Goal: Complete application form: Complete application form

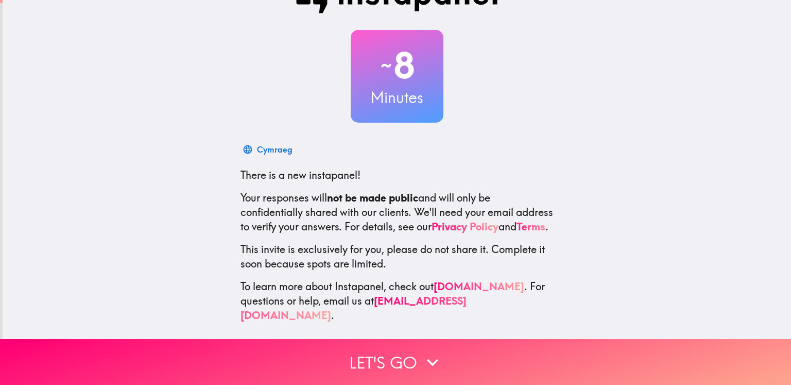
scroll to position [43, 0]
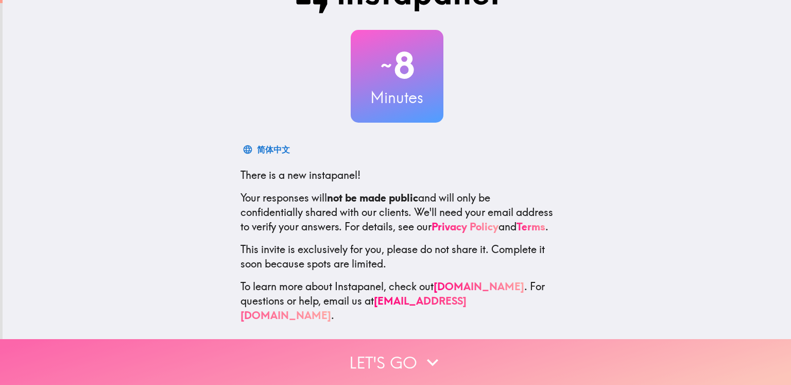
click at [465, 366] on button "Let's go" at bounding box center [395, 362] width 791 height 46
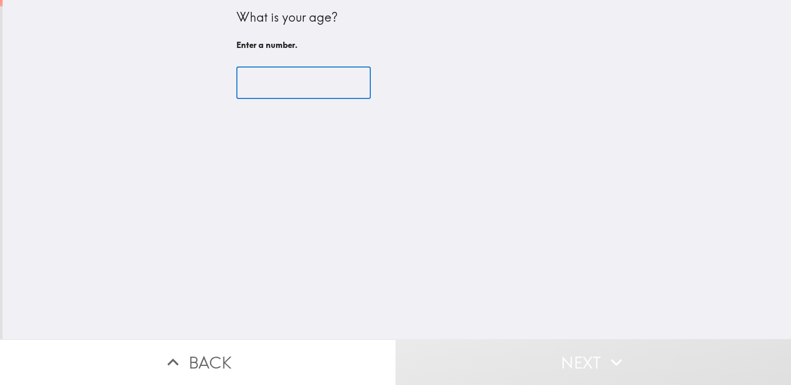
click at [248, 70] on input "number" at bounding box center [303, 83] width 134 height 32
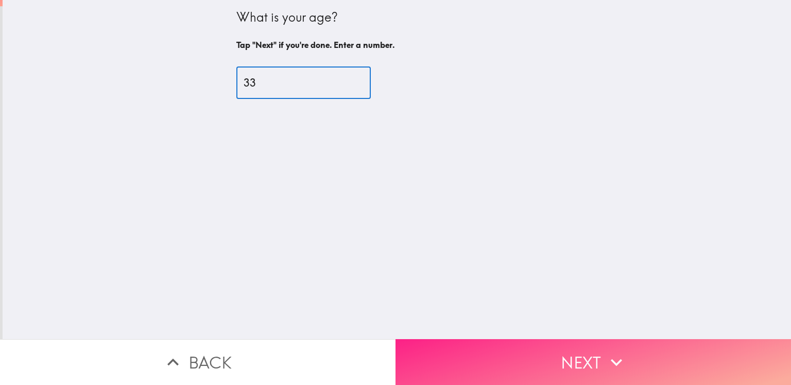
type input "33"
click at [517, 373] on button "Next" at bounding box center [594, 362] width 396 height 46
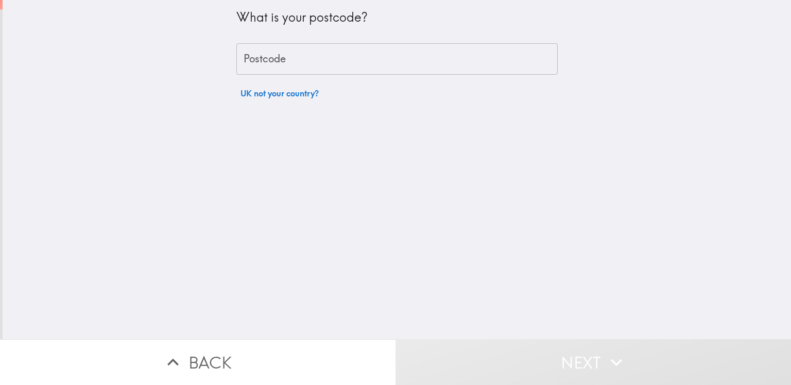
click at [336, 61] on input "Postcode" at bounding box center [396, 59] width 321 height 32
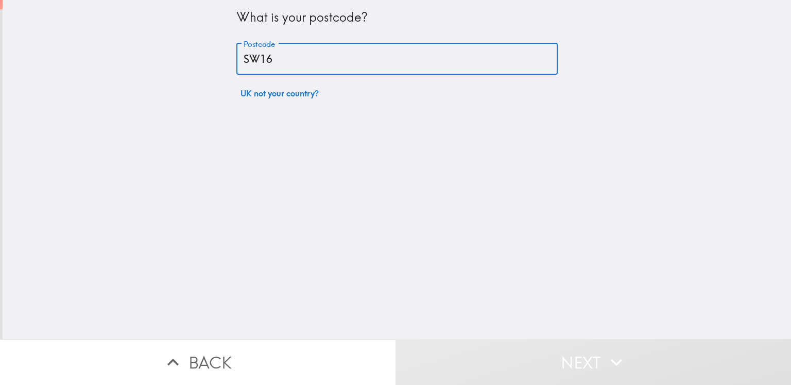
click at [253, 61] on input "SW16" at bounding box center [396, 59] width 321 height 32
click at [303, 65] on input "SE16" at bounding box center [396, 59] width 321 height 32
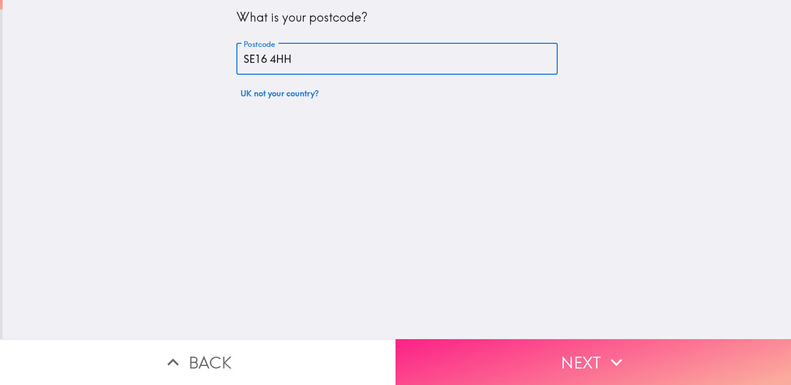
type input "SE16 4HH"
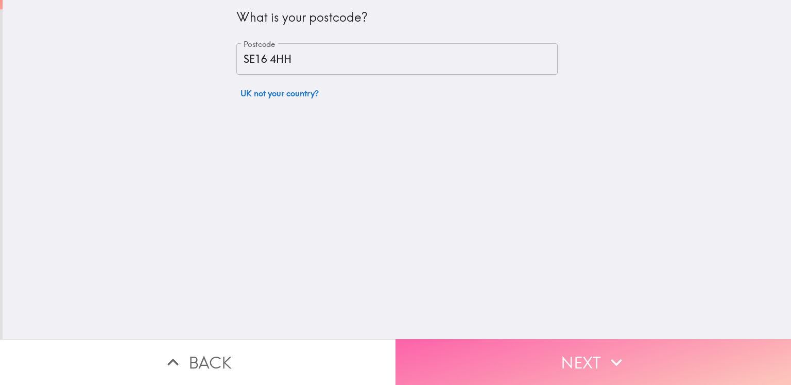
click at [463, 372] on button "Next" at bounding box center [594, 362] width 396 height 46
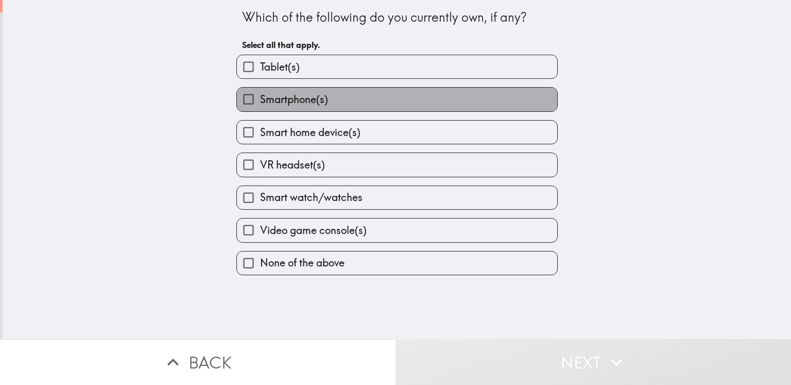
click at [373, 96] on label "Smartphone(s)" at bounding box center [397, 99] width 320 height 23
click at [260, 96] on input "Smartphone(s)" at bounding box center [248, 99] width 23 height 23
checkbox input "true"
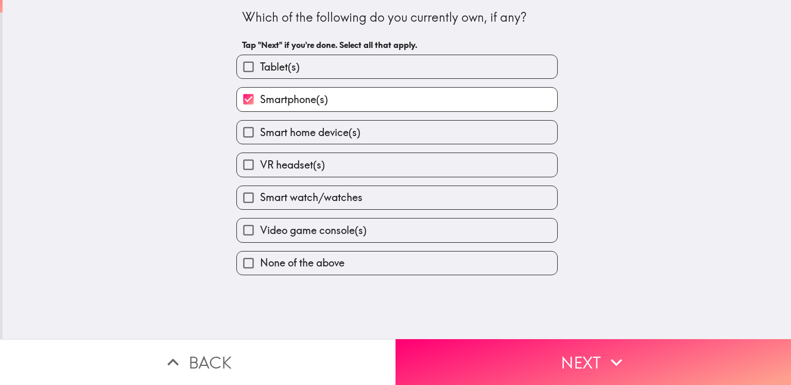
click at [369, 137] on label "Smart home device(s)" at bounding box center [397, 132] width 320 height 23
click at [260, 137] on input "Smart home device(s)" at bounding box center [248, 132] width 23 height 23
checkbox input "true"
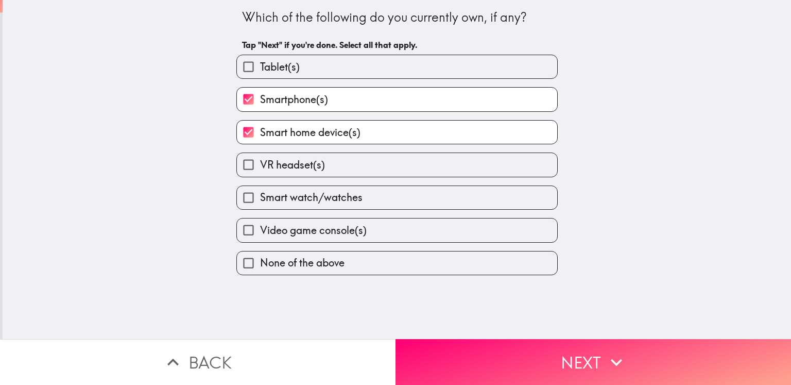
click at [352, 206] on label "Smart watch/watches" at bounding box center [397, 197] width 320 height 23
click at [260, 206] on input "Smart watch/watches" at bounding box center [248, 197] width 23 height 23
checkbox input "true"
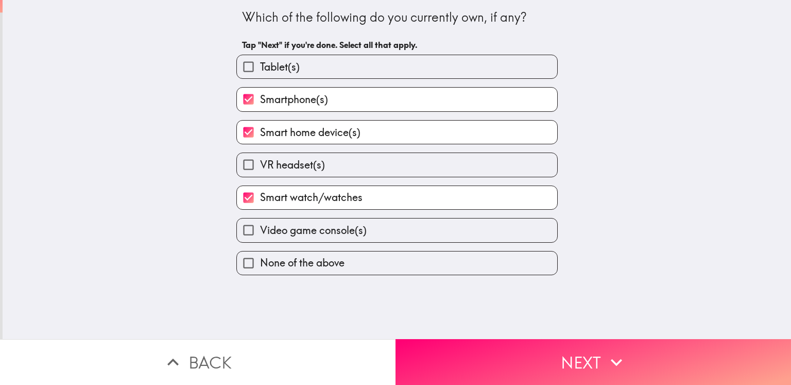
drag, startPoint x: 335, startPoint y: 71, endPoint x: 360, endPoint y: 111, distance: 46.9
click at [336, 70] on label "Tablet(s)" at bounding box center [397, 66] width 320 height 23
click at [260, 70] on input "Tablet(s)" at bounding box center [248, 66] width 23 height 23
checkbox input "true"
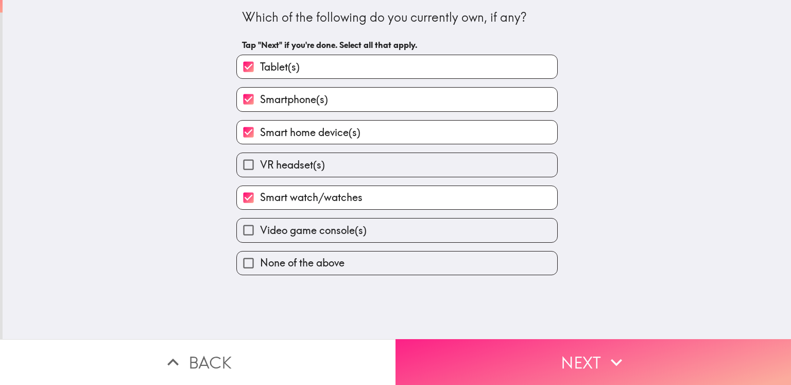
click at [464, 347] on button "Next" at bounding box center [594, 362] width 396 height 46
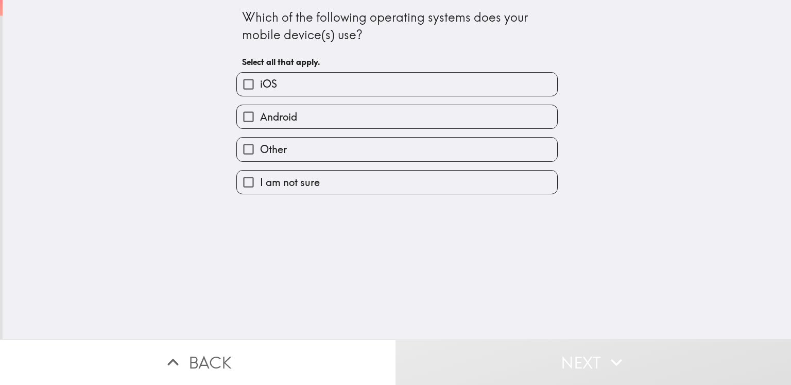
click at [295, 117] on label "Android" at bounding box center [397, 116] width 320 height 23
click at [260, 117] on input "Android" at bounding box center [248, 116] width 23 height 23
checkbox input "true"
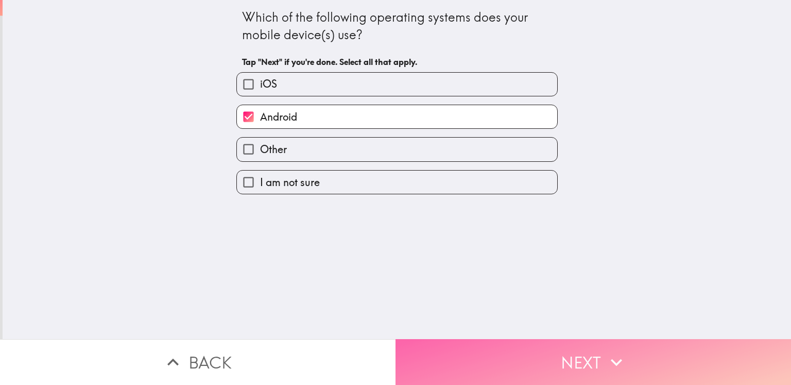
click at [466, 344] on button "Next" at bounding box center [594, 362] width 396 height 46
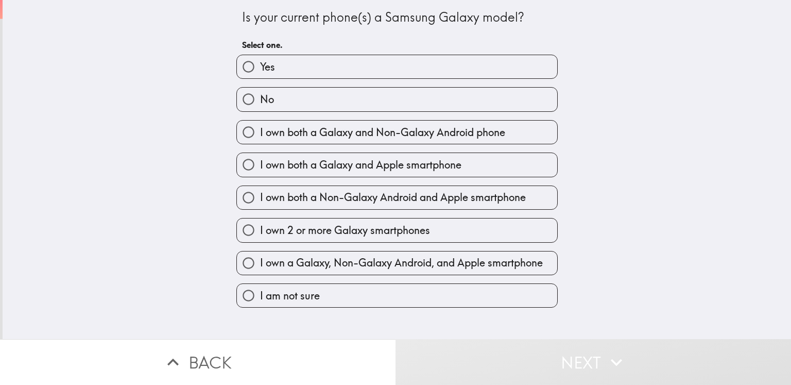
click at [299, 69] on label "Yes" at bounding box center [397, 66] width 320 height 23
click at [260, 69] on input "Yes" at bounding box center [248, 66] width 23 height 23
radio input "true"
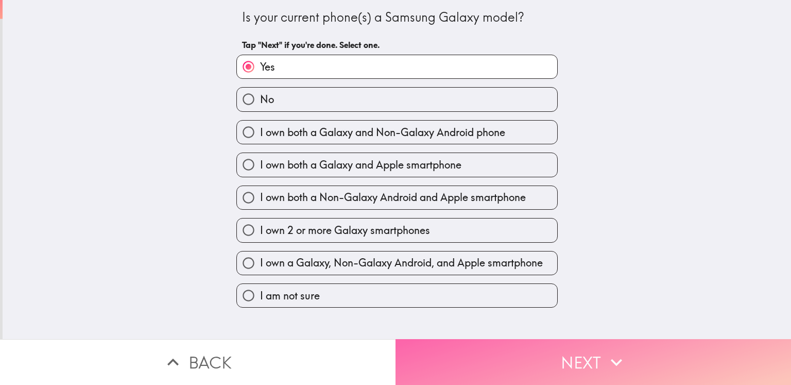
click at [477, 349] on button "Next" at bounding box center [594, 362] width 396 height 46
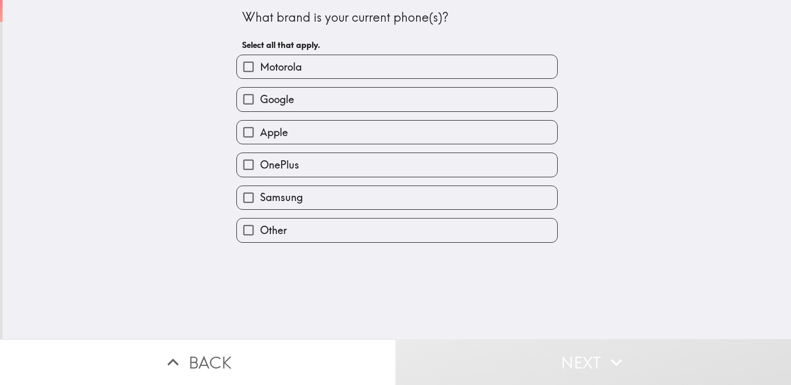
click at [305, 200] on label "Samsung" at bounding box center [397, 197] width 320 height 23
click at [260, 200] on input "Samsung" at bounding box center [248, 197] width 23 height 23
checkbox input "true"
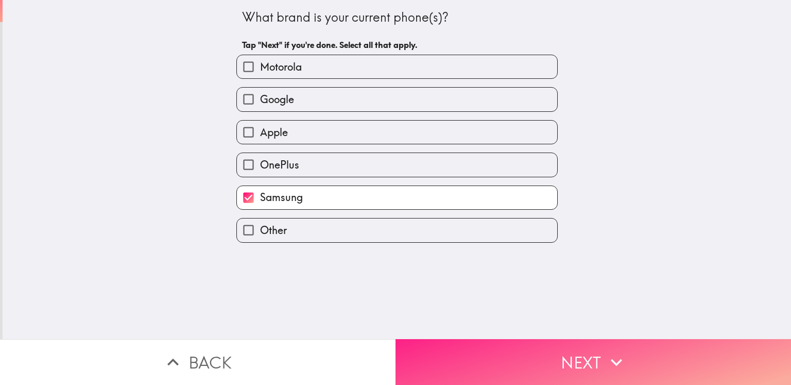
drag, startPoint x: 447, startPoint y: 346, endPoint x: 441, endPoint y: 334, distance: 12.9
click at [447, 345] on button "Next" at bounding box center [594, 362] width 396 height 46
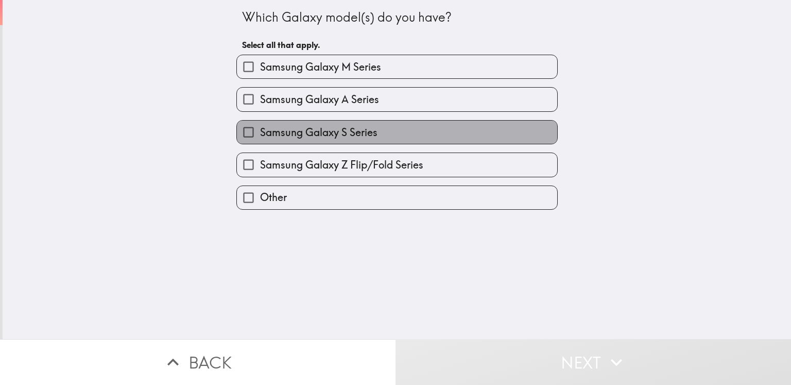
click at [278, 130] on span "Samsung Galaxy S Series" at bounding box center [318, 132] width 117 height 14
click at [260, 130] on input "Samsung Galaxy S Series" at bounding box center [248, 132] width 23 height 23
checkbox input "true"
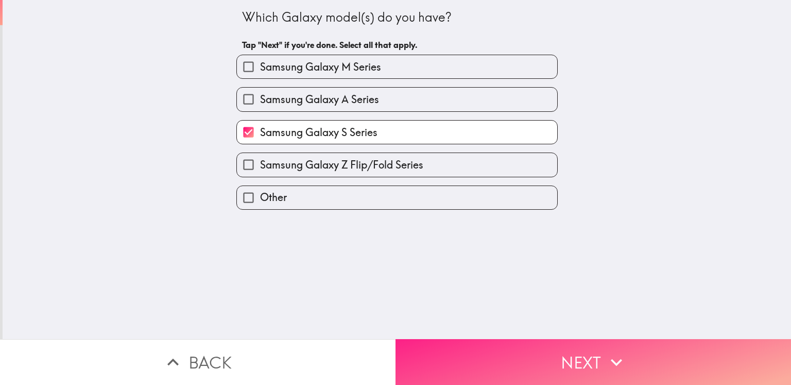
click at [475, 361] on button "Next" at bounding box center [594, 362] width 396 height 46
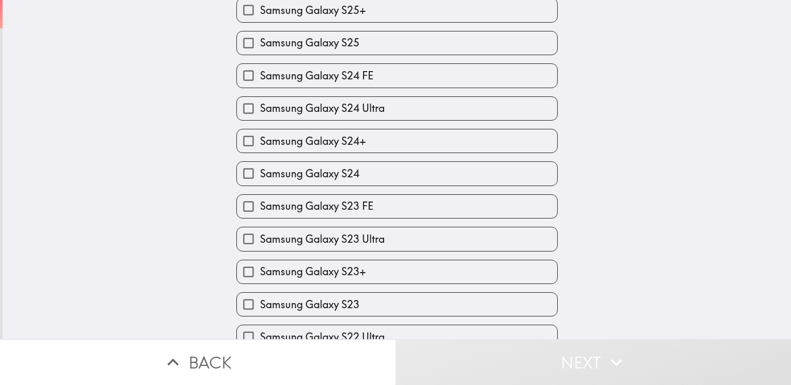
scroll to position [103, 0]
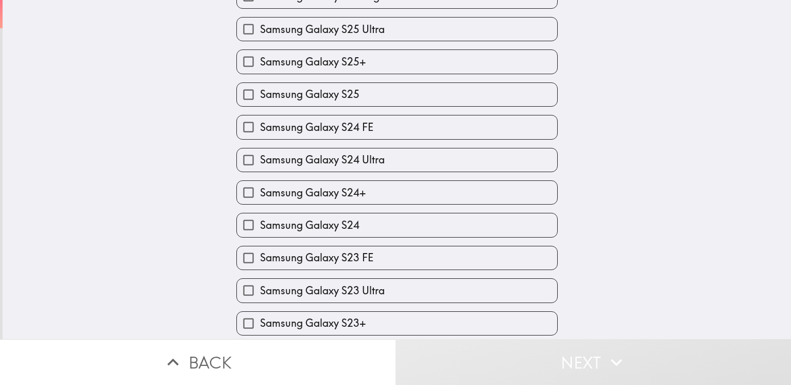
click at [387, 127] on label "Samsung Galaxy S24 FE" at bounding box center [397, 126] width 320 height 23
click at [260, 127] on input "Samsung Galaxy S24 FE" at bounding box center [248, 126] width 23 height 23
checkbox input "true"
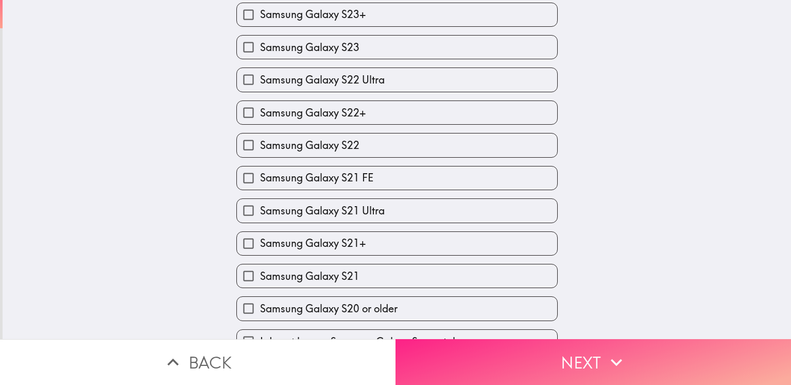
scroll to position [412, 0]
click at [479, 353] on button "Next" at bounding box center [594, 362] width 396 height 46
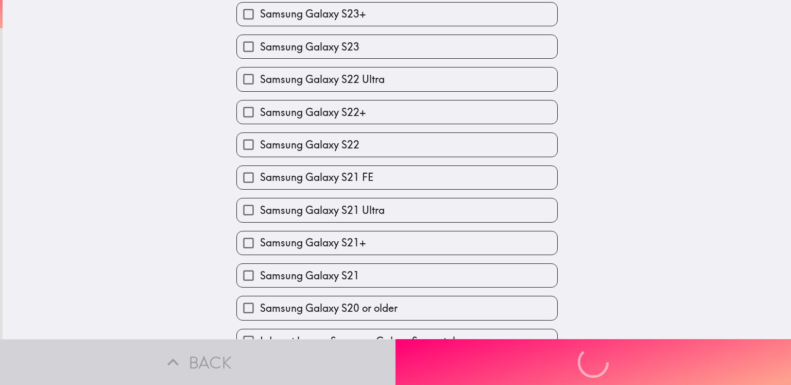
scroll to position [0, 0]
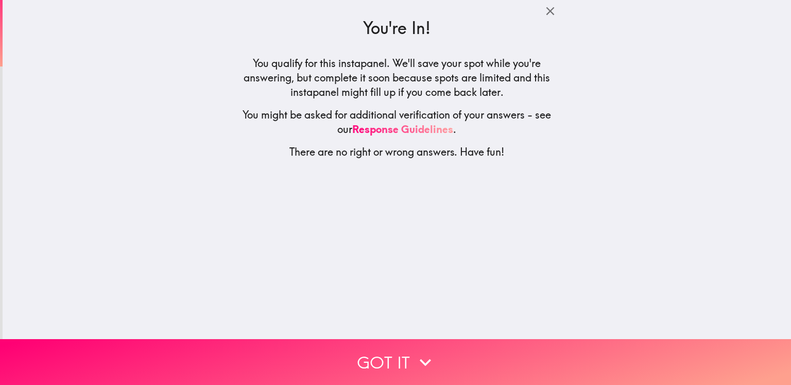
click at [383, 347] on button "Got it" at bounding box center [395, 362] width 791 height 46
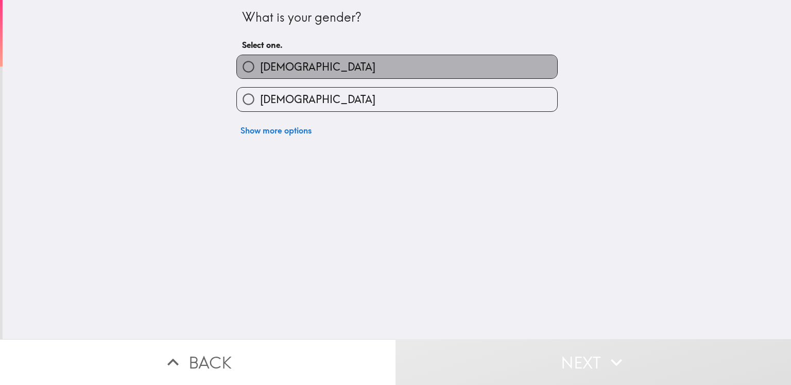
click at [310, 64] on label "[DEMOGRAPHIC_DATA]" at bounding box center [397, 66] width 320 height 23
click at [260, 64] on input "[DEMOGRAPHIC_DATA]" at bounding box center [248, 66] width 23 height 23
radio input "true"
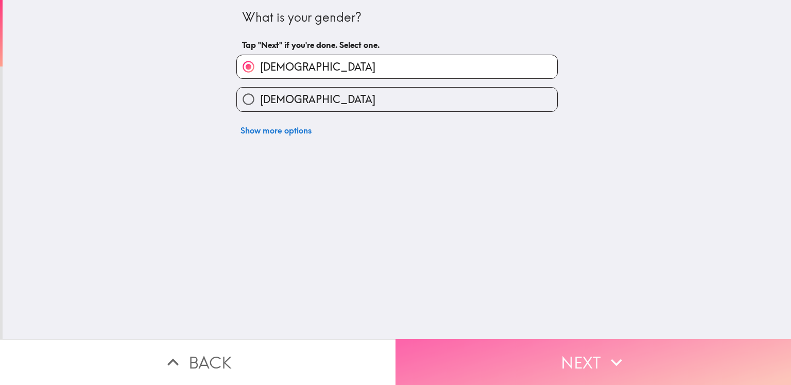
click at [489, 347] on button "Next" at bounding box center [594, 362] width 396 height 46
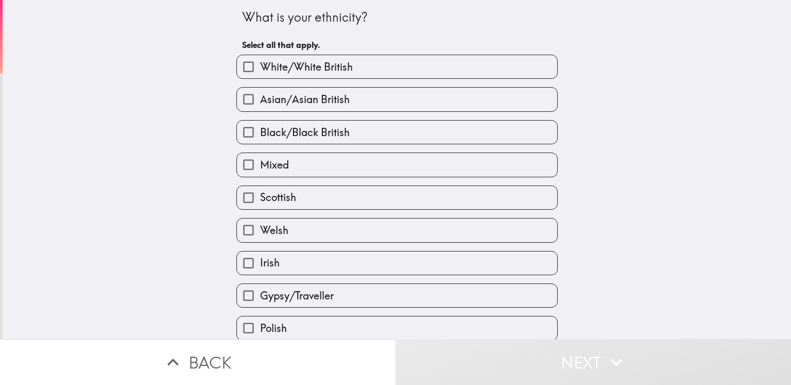
click at [276, 70] on span "White/White British" at bounding box center [306, 67] width 93 height 14
click at [260, 70] on input "White/White British" at bounding box center [248, 66] width 23 height 23
checkbox input "true"
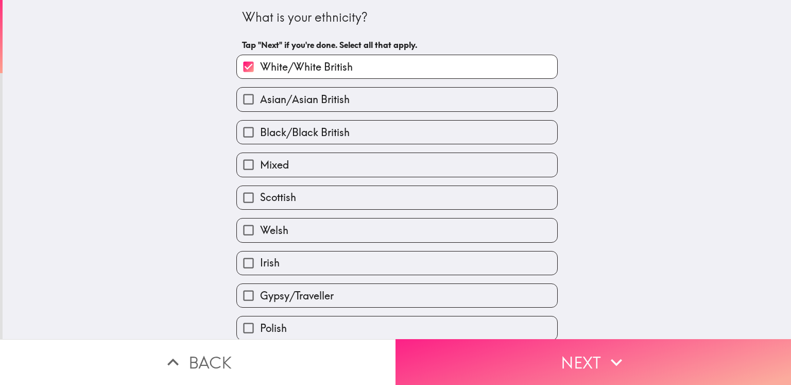
click at [461, 341] on button "Next" at bounding box center [594, 362] width 396 height 46
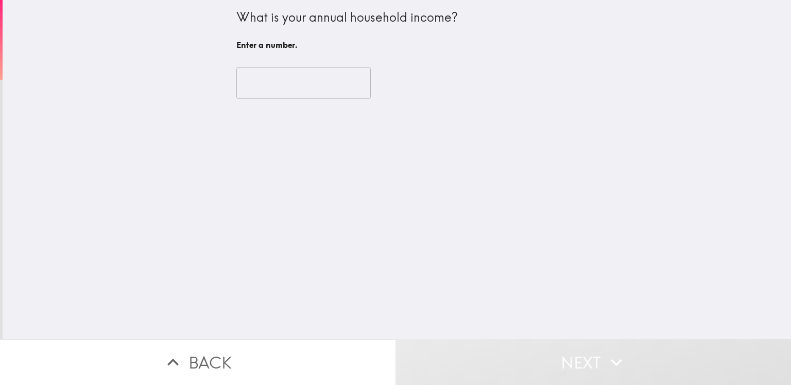
click at [282, 84] on input "number" at bounding box center [303, 83] width 134 height 32
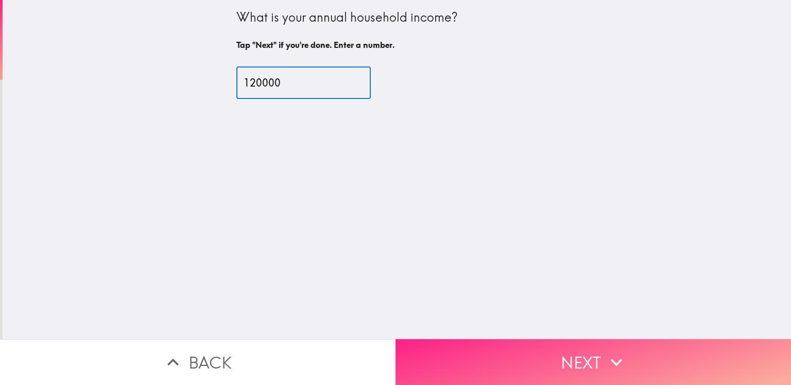
type input "120000"
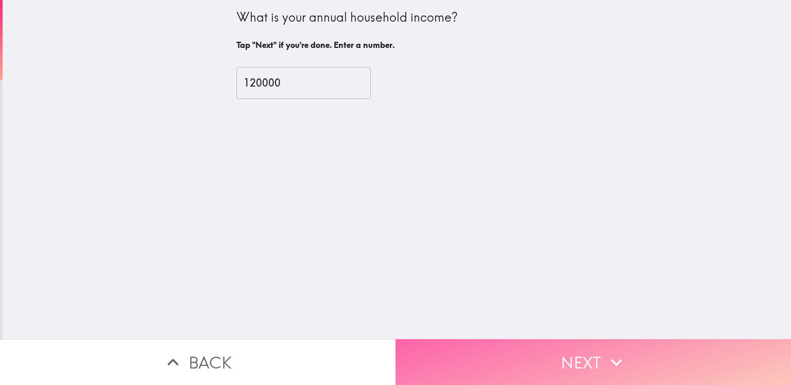
click at [462, 360] on button "Next" at bounding box center [594, 362] width 396 height 46
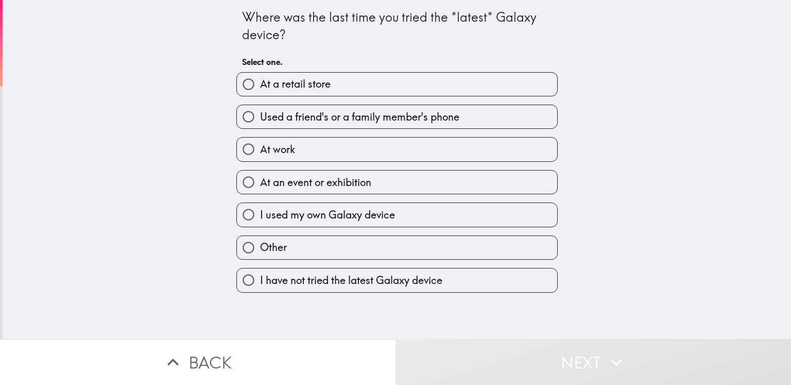
click at [317, 122] on span "Used a friend's or a family member's phone" at bounding box center [359, 117] width 199 height 14
click at [260, 122] on input "Used a friend's or a family member's phone" at bounding box center [248, 116] width 23 height 23
radio input "true"
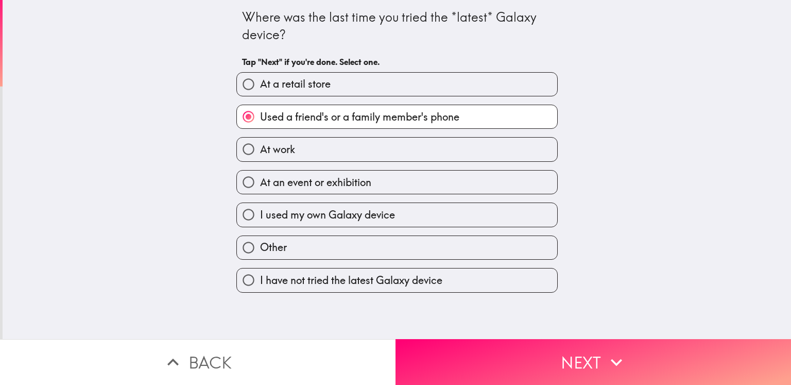
click at [292, 156] on label "At work" at bounding box center [397, 149] width 320 height 23
click at [260, 156] on input "At work" at bounding box center [248, 149] width 23 height 23
radio input "true"
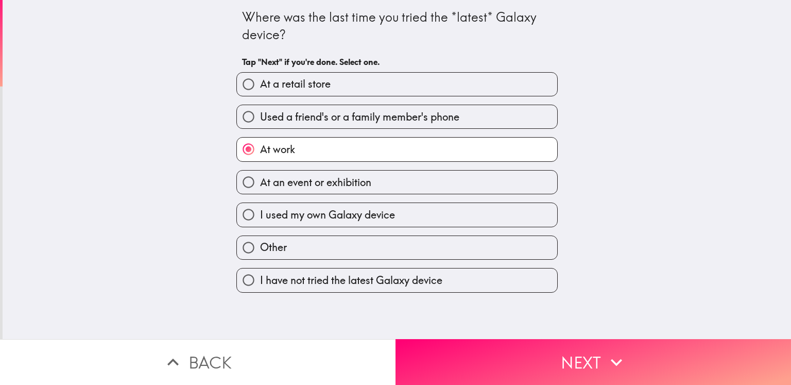
click at [260, 90] on span "At a retail store" at bounding box center [295, 84] width 71 height 14
click at [258, 90] on input "At a retail store" at bounding box center [248, 84] width 23 height 23
radio input "true"
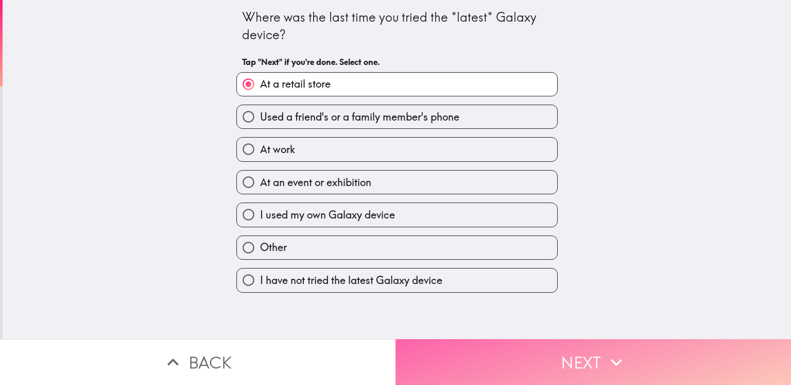
click at [482, 346] on button "Next" at bounding box center [594, 362] width 396 height 46
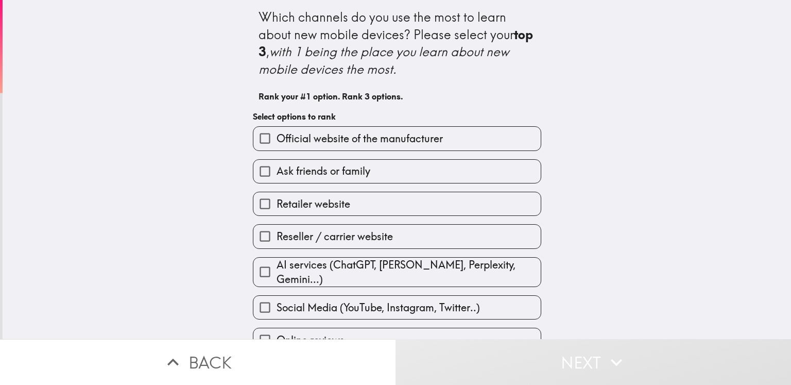
click at [328, 141] on span "Official website of the manufacturer" at bounding box center [360, 138] width 166 height 14
click at [277, 141] on input "Official website of the manufacturer" at bounding box center [264, 138] width 23 height 23
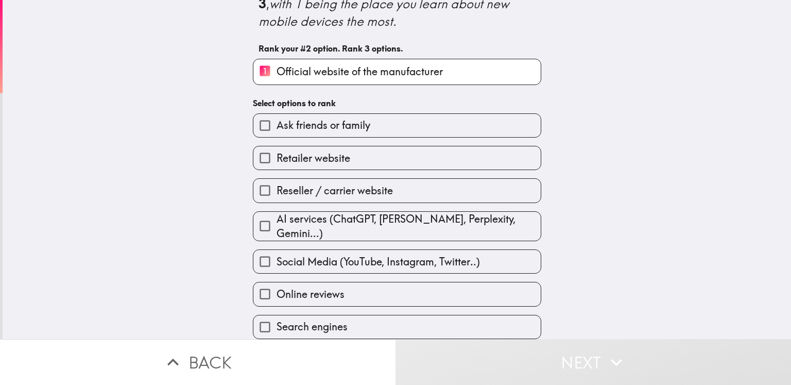
scroll to position [48, 0]
drag, startPoint x: 390, startPoint y: 149, endPoint x: 412, endPoint y: 155, distance: 22.5
click at [392, 149] on label "Retailer website" at bounding box center [396, 157] width 287 height 23
click at [277, 149] on input "Retailer website" at bounding box center [264, 157] width 23 height 23
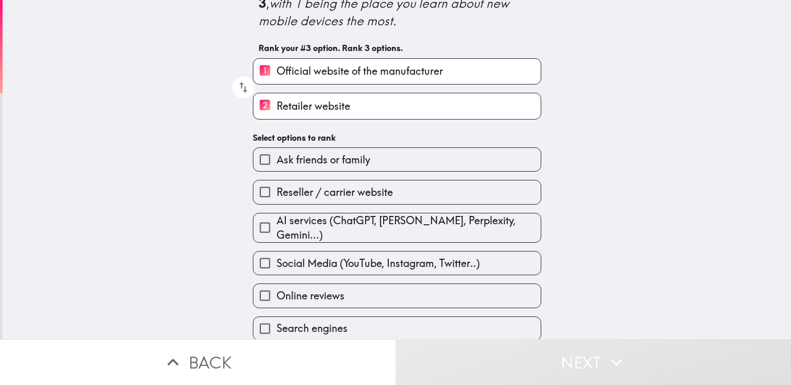
click at [385, 225] on span "AI services (ChatGPT, [PERSON_NAME], Perplexity, Gemini...)" at bounding box center [409, 227] width 264 height 29
click at [277, 225] on input "AI services (ChatGPT, [PERSON_NAME], Perplexity, Gemini...)" at bounding box center [264, 227] width 23 height 23
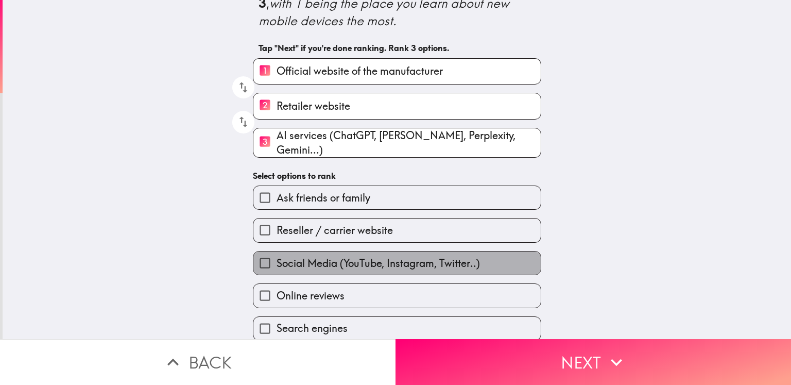
click at [378, 267] on label "Social Media (YouTube, Instagram, Twitter..)" at bounding box center [396, 262] width 287 height 23
click at [277, 267] on input "Social Media (YouTube, Instagram, Twitter..)" at bounding box center [264, 262] width 23 height 23
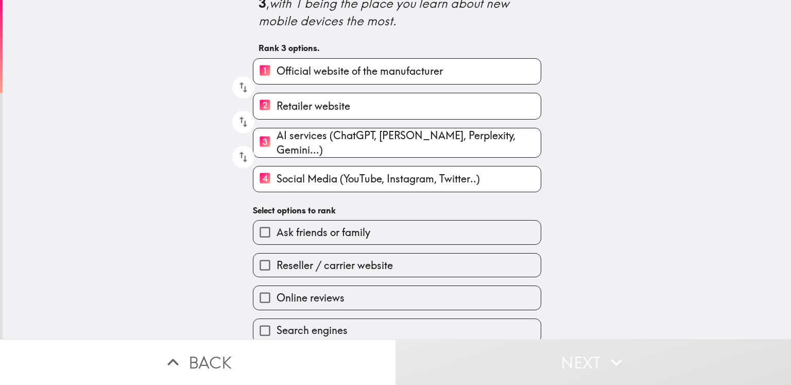
click at [332, 225] on span "Ask friends or family" at bounding box center [324, 232] width 94 height 14
click at [277, 224] on input "Ask friends or family" at bounding box center [264, 231] width 23 height 23
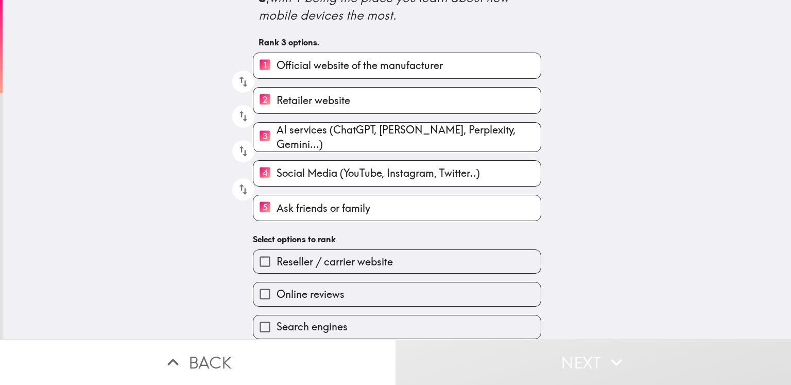
scroll to position [57, 0]
click at [338, 260] on span "Reseller / carrier website" at bounding box center [335, 261] width 116 height 14
click at [277, 260] on input "Reseller / carrier website" at bounding box center [264, 261] width 23 height 23
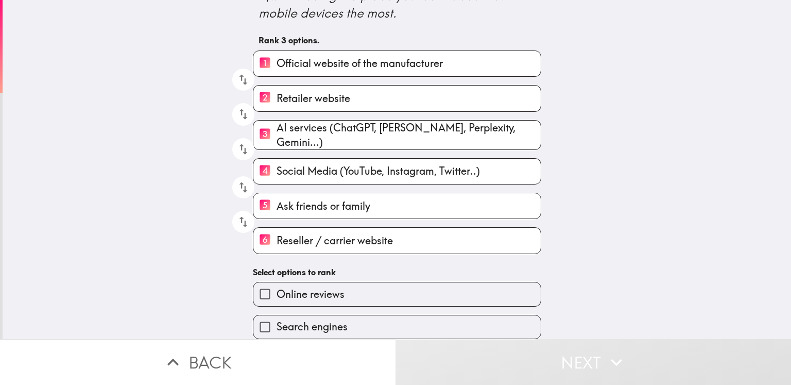
click at [343, 291] on label "Online reviews" at bounding box center [396, 293] width 287 height 23
click at [277, 291] on input "Online reviews" at bounding box center [264, 293] width 23 height 23
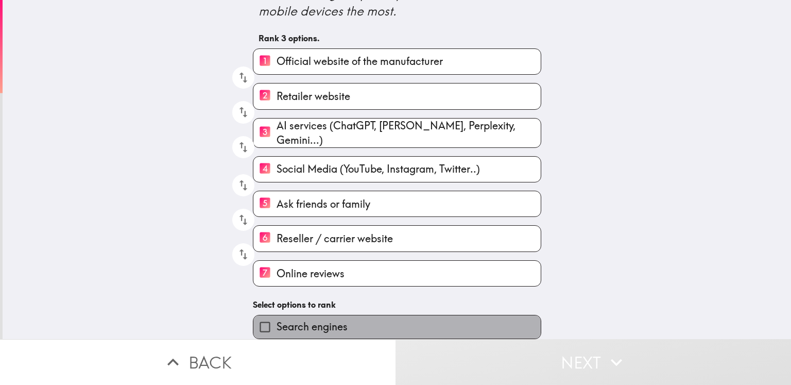
click at [361, 326] on label "Search engines" at bounding box center [396, 326] width 287 height 23
click at [277, 326] on input "Search engines" at bounding box center [264, 326] width 23 height 23
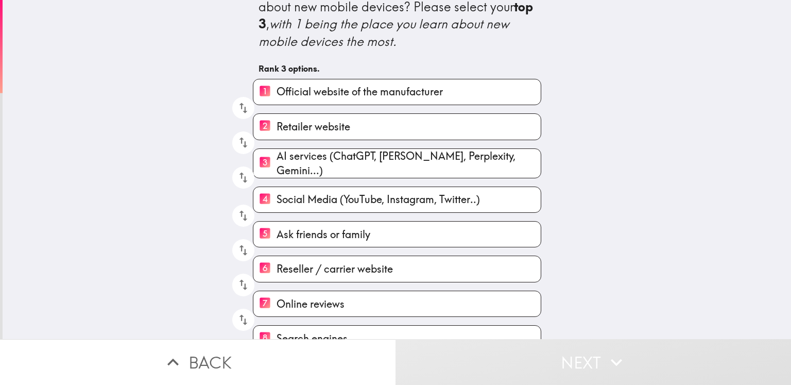
scroll to position [43, 0]
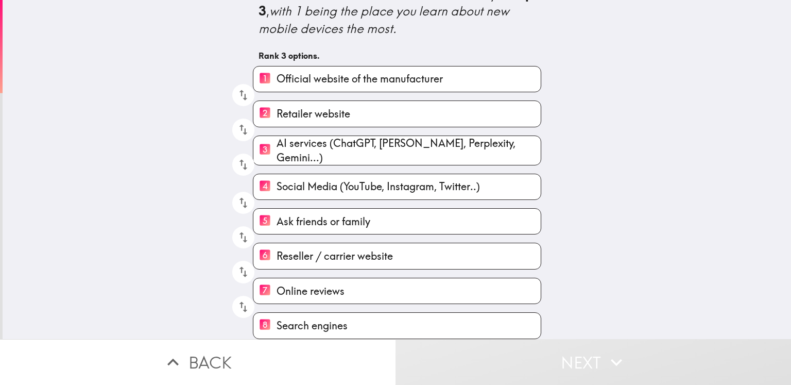
drag, startPoint x: 466, startPoint y: 359, endPoint x: 424, endPoint y: 332, distance: 49.3
click at [466, 359] on button "Next" at bounding box center [594, 362] width 396 height 46
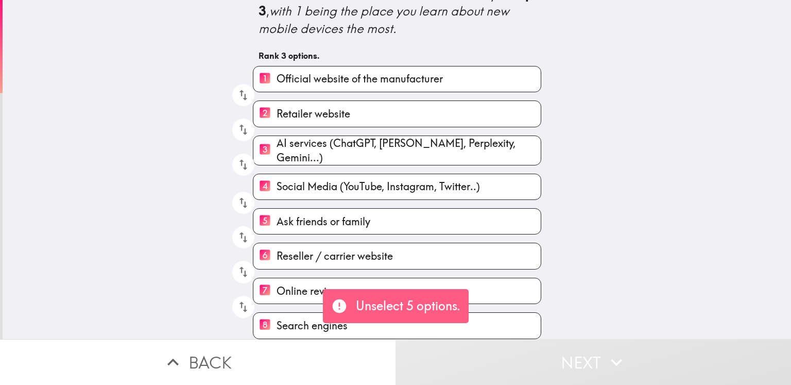
click at [287, 318] on span "Search engines" at bounding box center [312, 325] width 71 height 14
click at [277, 313] on input "8 Search engines" at bounding box center [264, 325] width 23 height 25
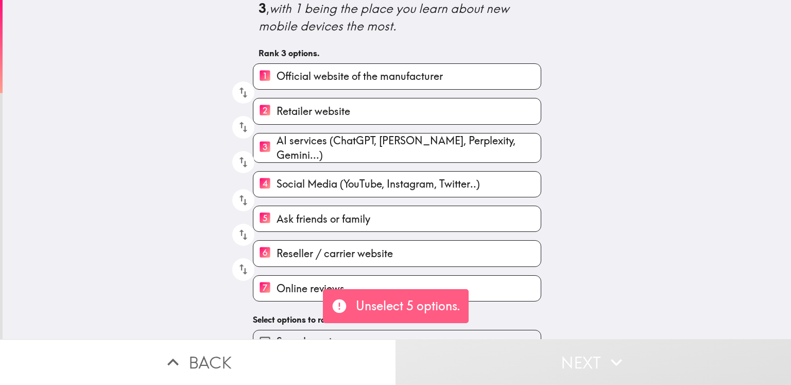
click at [286, 291] on span "Online reviews" at bounding box center [311, 288] width 68 height 14
click at [277, 291] on input "7 Online reviews" at bounding box center [264, 288] width 23 height 25
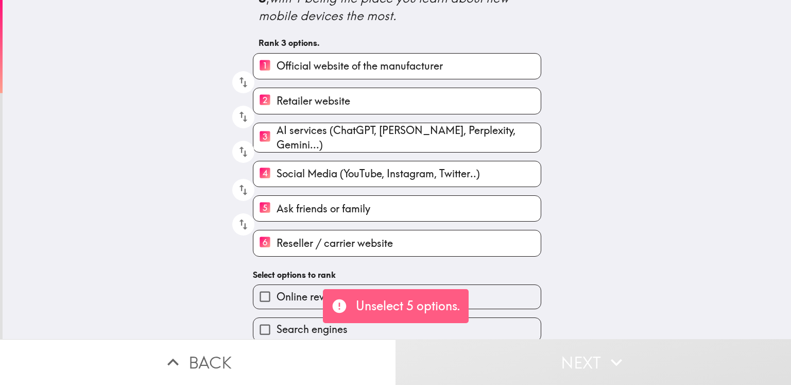
scroll to position [59, 0]
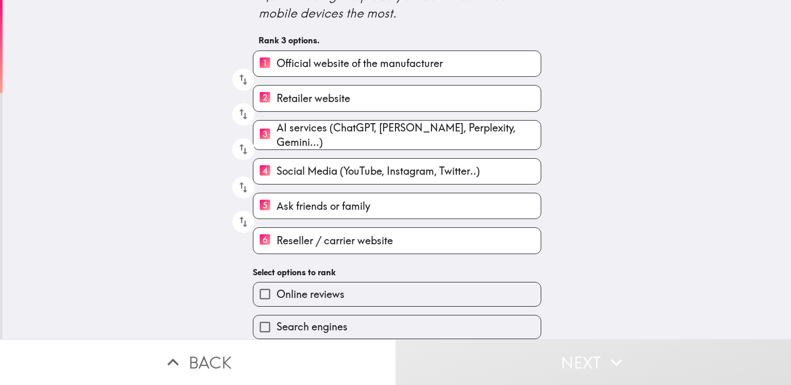
click at [327, 199] on span "Ask friends or family" at bounding box center [324, 206] width 94 height 14
click at [277, 198] on input "5 Ask friends or family" at bounding box center [264, 205] width 23 height 25
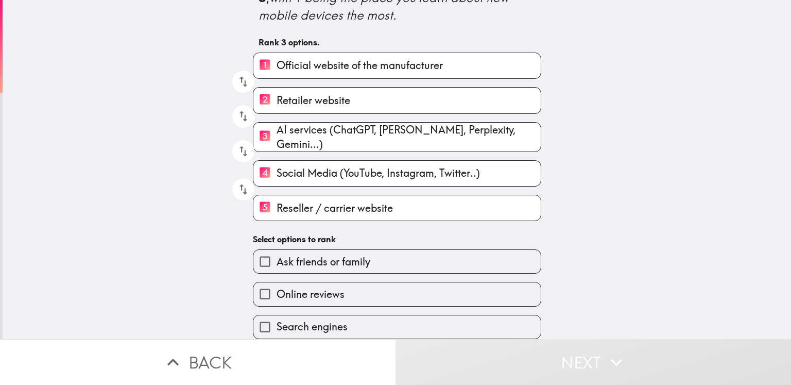
scroll to position [57, 0]
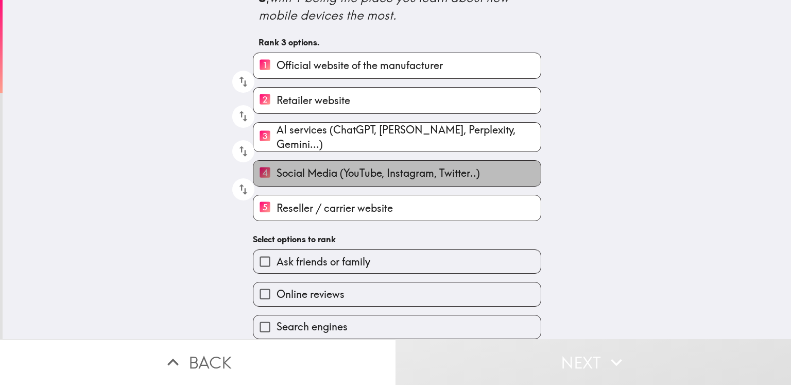
click at [307, 167] on span "Social Media (YouTube, Instagram, Twitter..)" at bounding box center [378, 173] width 203 height 14
click at [277, 167] on input "4 Social Media (YouTube, Instagram, Twitter..)" at bounding box center [264, 173] width 23 height 25
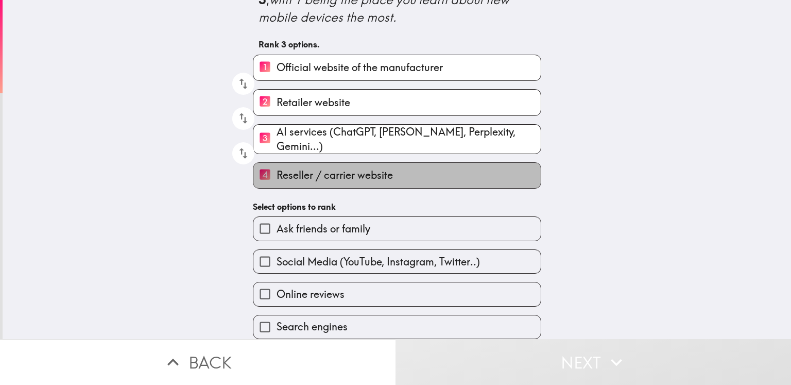
click at [305, 169] on span "Reseller / carrier website" at bounding box center [335, 175] width 116 height 14
click at [277, 169] on input "4 Reseller / carrier website" at bounding box center [264, 175] width 23 height 25
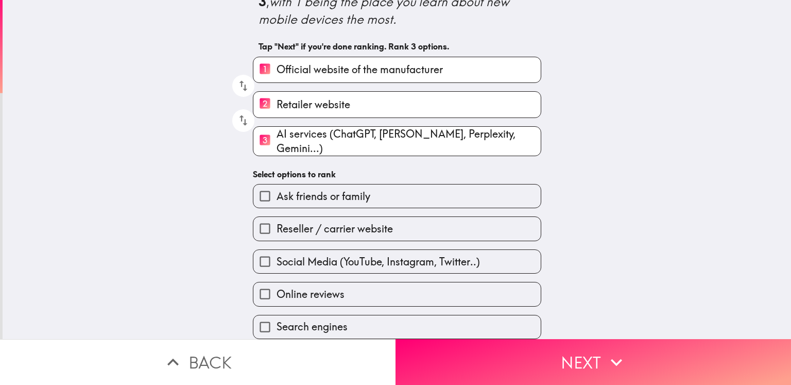
click at [297, 112] on label "2 Retailer website" at bounding box center [396, 104] width 287 height 25
click at [277, 112] on input "2 Retailer website" at bounding box center [264, 104] width 23 height 25
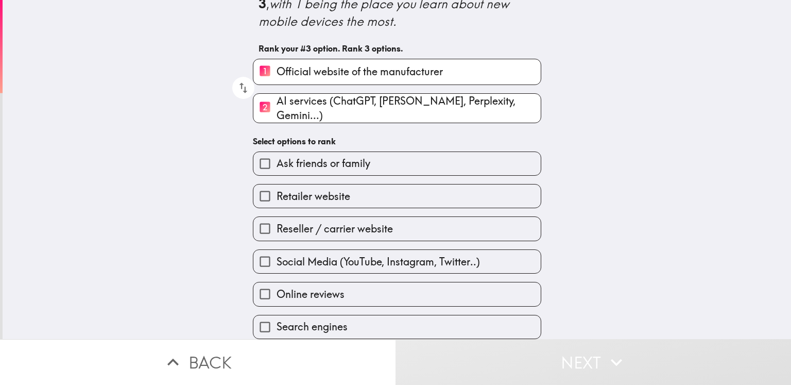
click at [334, 254] on span "Social Media (YouTube, Instagram, Twitter..)" at bounding box center [378, 261] width 203 height 14
click at [277, 254] on input "Social Media (YouTube, Instagram, Twitter..)" at bounding box center [264, 261] width 23 height 23
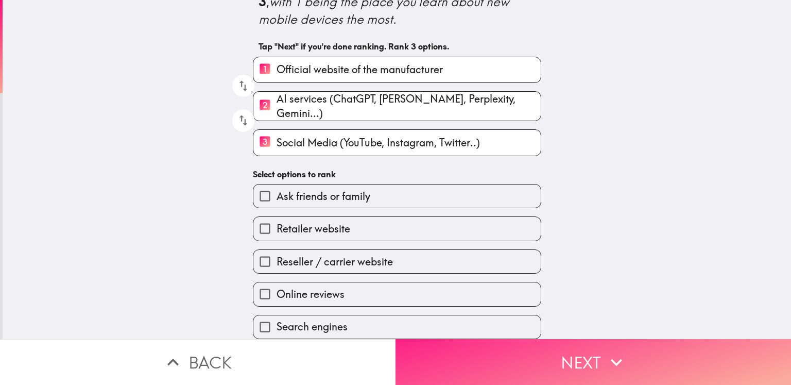
click at [474, 358] on button "Next" at bounding box center [594, 362] width 396 height 46
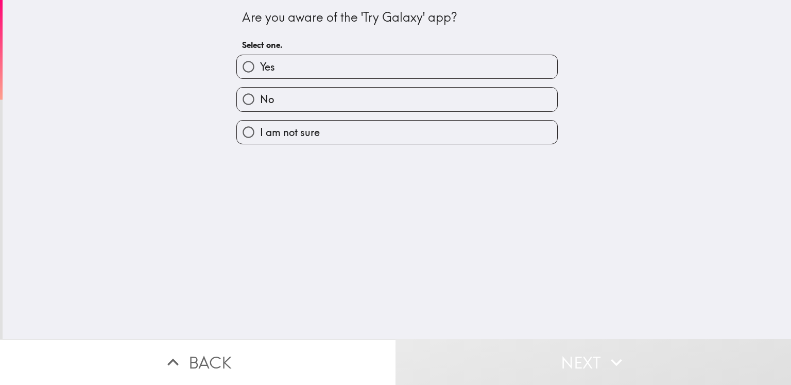
drag, startPoint x: 313, startPoint y: 71, endPoint x: 326, endPoint y: 84, distance: 18.2
click at [326, 80] on div "Yes No I am not sure" at bounding box center [393, 95] width 330 height 98
click at [319, 66] on label "Yes" at bounding box center [397, 66] width 320 height 23
click at [260, 66] on input "Yes" at bounding box center [248, 66] width 23 height 23
radio input "true"
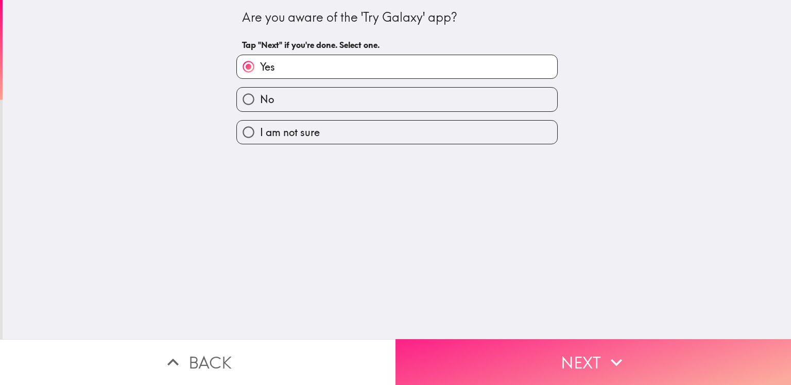
click at [478, 339] on button "Next" at bounding box center [594, 362] width 396 height 46
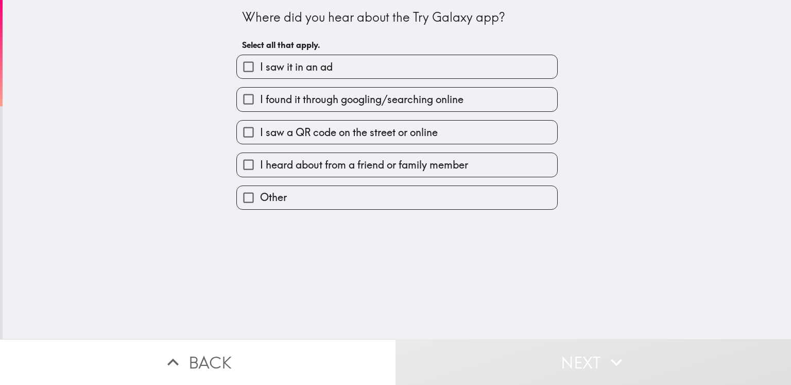
drag, startPoint x: 288, startPoint y: 99, endPoint x: 293, endPoint y: 102, distance: 5.3
click at [288, 99] on span "I found it through googling/searching online" at bounding box center [361, 99] width 203 height 14
click at [260, 99] on input "I found it through googling/searching online" at bounding box center [248, 99] width 23 height 23
checkbox input "true"
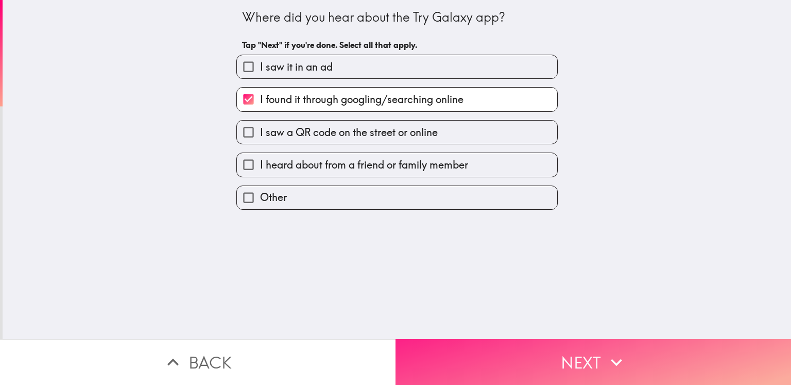
click at [516, 361] on button "Next" at bounding box center [594, 362] width 396 height 46
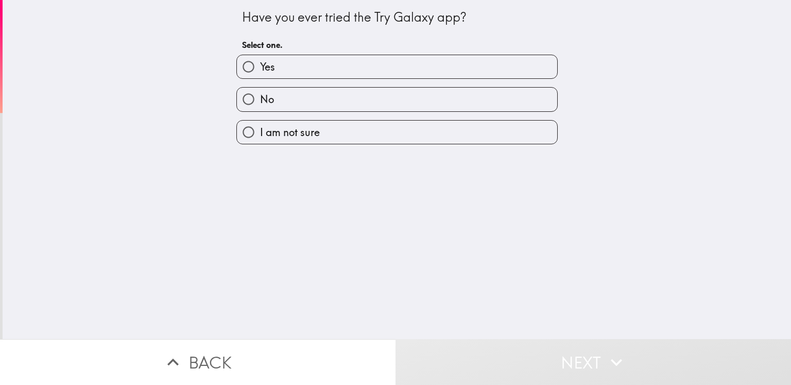
click at [315, 71] on label "Yes" at bounding box center [397, 66] width 320 height 23
click at [260, 71] on input "Yes" at bounding box center [248, 66] width 23 height 23
radio input "true"
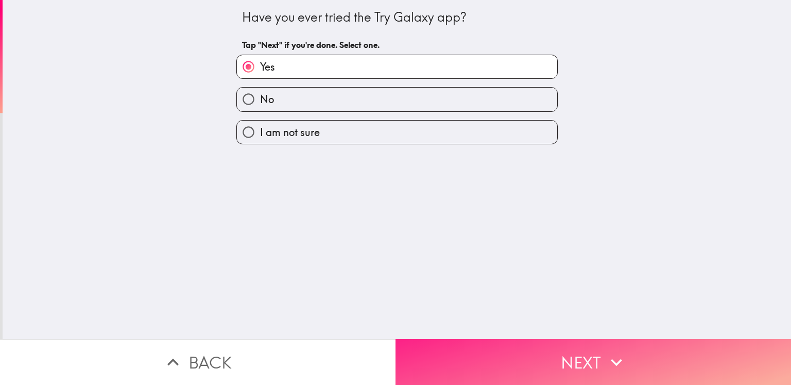
drag, startPoint x: 495, startPoint y: 359, endPoint x: 491, endPoint y: 353, distance: 6.9
click at [495, 357] on button "Next" at bounding box center [594, 362] width 396 height 46
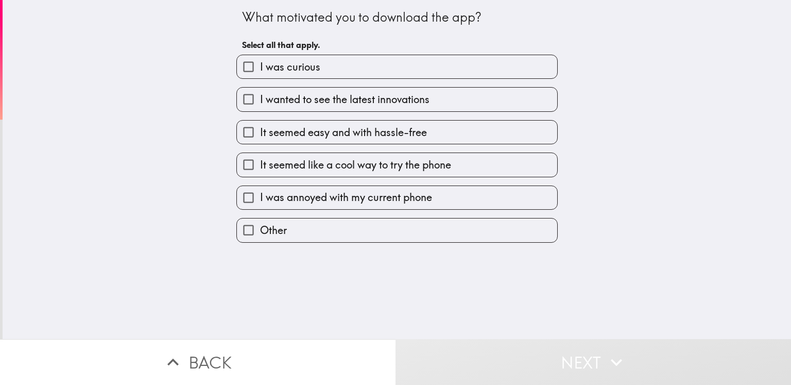
click at [301, 77] on label "I was curious" at bounding box center [397, 66] width 320 height 23
click at [260, 77] on input "I was curious" at bounding box center [248, 66] width 23 height 23
checkbox input "true"
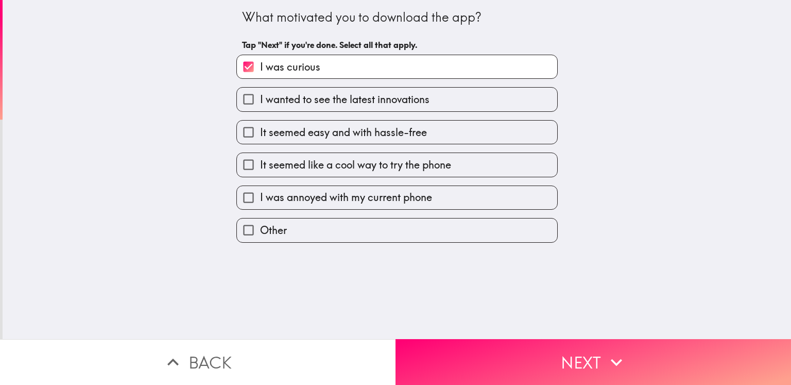
click at [327, 105] on span "I wanted to see the latest innovations" at bounding box center [344, 99] width 169 height 14
click at [260, 105] on input "I wanted to see the latest innovations" at bounding box center [248, 99] width 23 height 23
checkbox input "true"
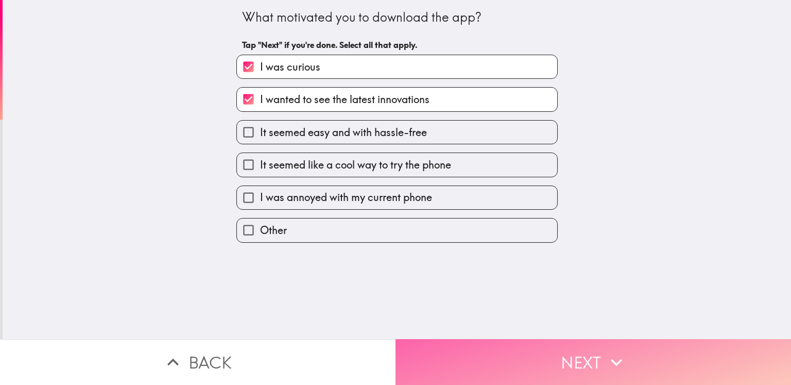
click at [484, 365] on button "Next" at bounding box center [594, 362] width 396 height 46
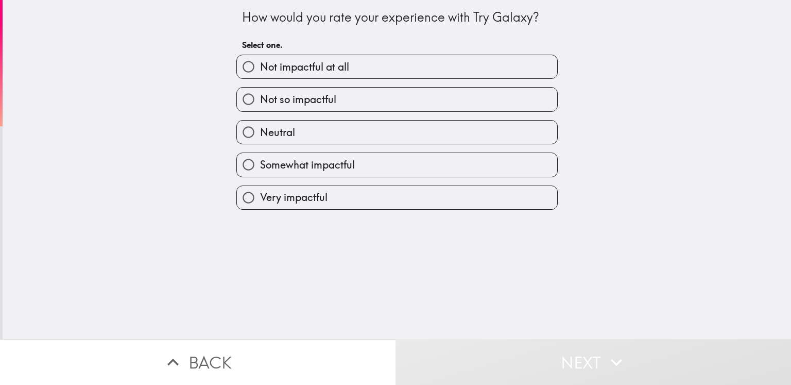
click at [338, 170] on span "Somewhat impactful" at bounding box center [307, 165] width 95 height 14
click at [260, 170] on input "Somewhat impactful" at bounding box center [248, 164] width 23 height 23
radio input "true"
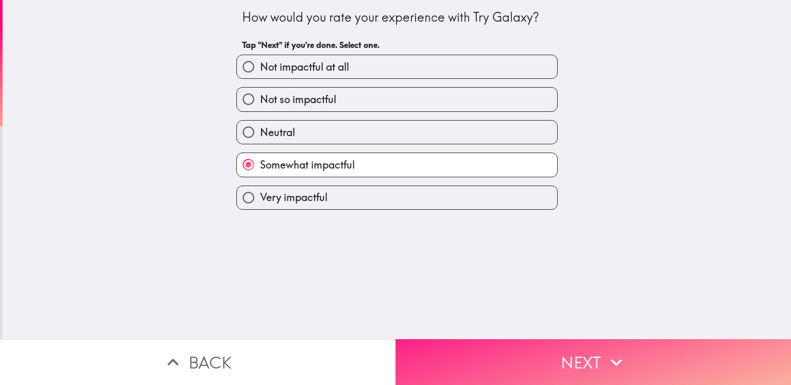
click at [449, 346] on button "Next" at bounding box center [594, 362] width 396 height 46
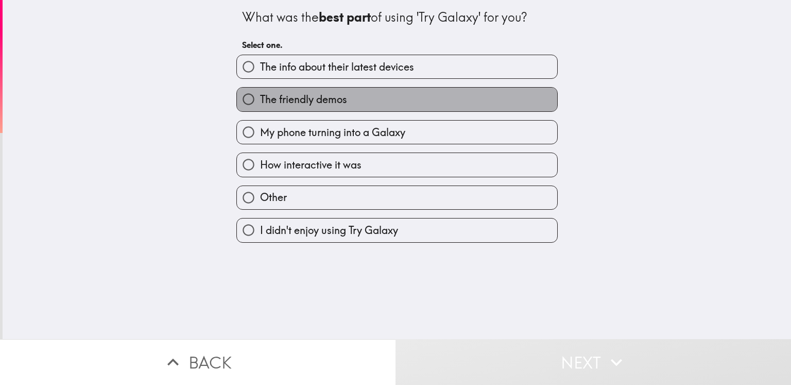
click at [329, 101] on span "The friendly demos" at bounding box center [303, 99] width 87 height 14
click at [260, 101] on input "The friendly demos" at bounding box center [248, 99] width 23 height 23
radio input "true"
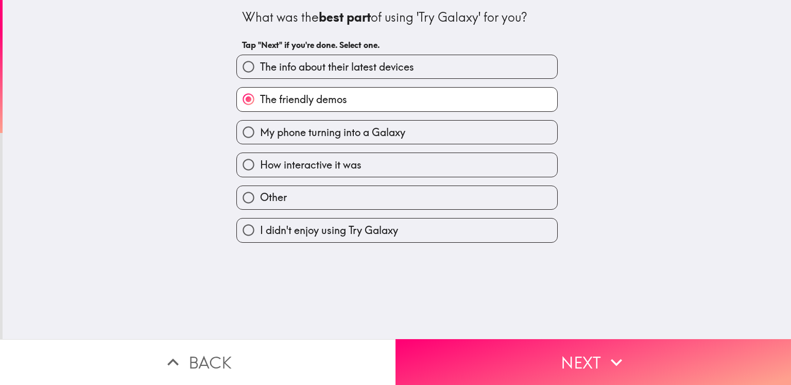
click at [356, 127] on span "My phone turning into a Galaxy" at bounding box center [332, 132] width 145 height 14
click at [260, 127] on input "My phone turning into a Galaxy" at bounding box center [248, 132] width 23 height 23
radio input "true"
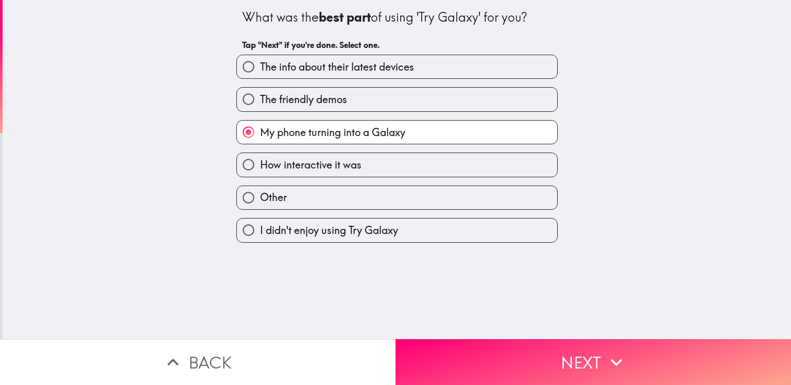
click at [352, 76] on label "The info about their latest devices" at bounding box center [397, 66] width 320 height 23
click at [260, 76] on input "The info about their latest devices" at bounding box center [248, 66] width 23 height 23
radio input "true"
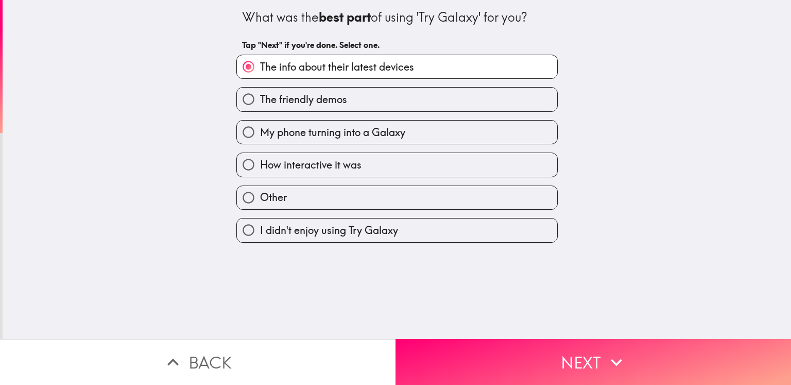
click at [358, 93] on label "The friendly demos" at bounding box center [397, 99] width 320 height 23
click at [260, 93] on input "The friendly demos" at bounding box center [248, 99] width 23 height 23
radio input "true"
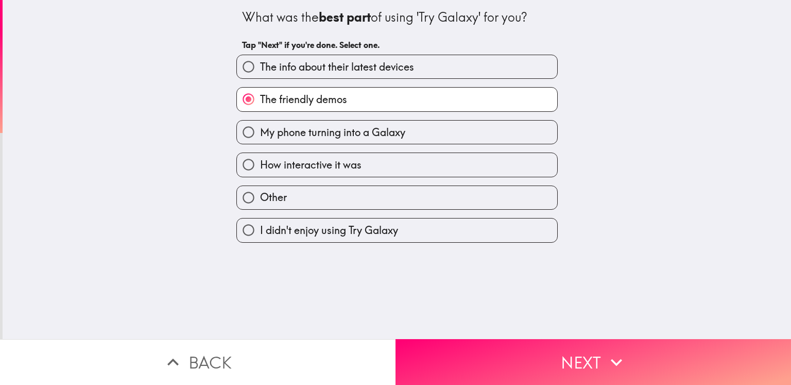
click at [356, 64] on span "The info about their latest devices" at bounding box center [337, 67] width 154 height 14
click at [260, 64] on input "The info about their latest devices" at bounding box center [248, 66] width 23 height 23
radio input "true"
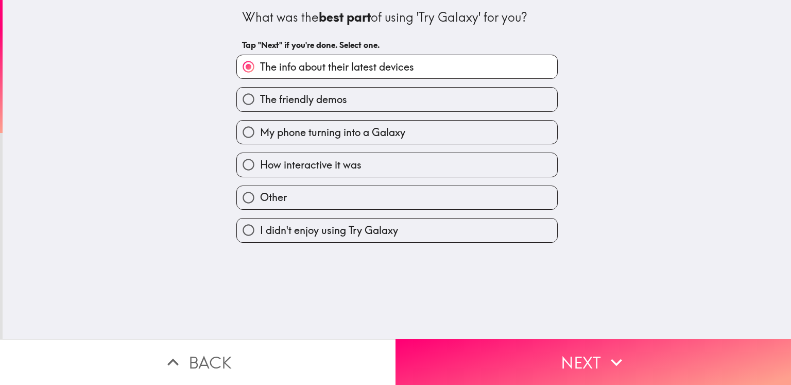
click at [402, 132] on label "My phone turning into a Galaxy" at bounding box center [397, 132] width 320 height 23
click at [260, 132] on input "My phone turning into a Galaxy" at bounding box center [248, 132] width 23 height 23
radio input "true"
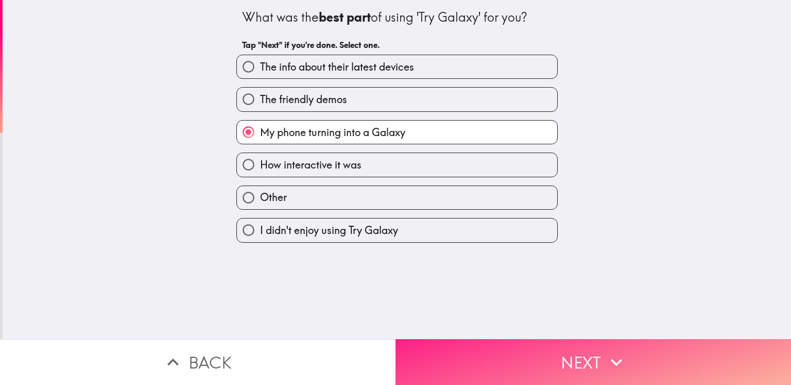
click at [507, 346] on button "Next" at bounding box center [594, 362] width 396 height 46
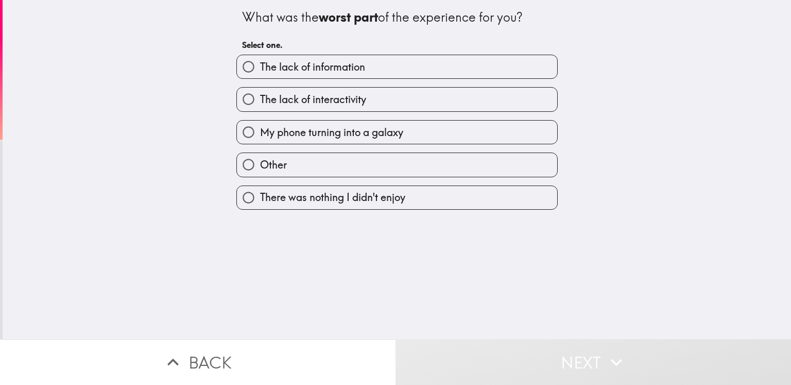
click at [333, 76] on label "The lack of information" at bounding box center [397, 66] width 320 height 23
click at [260, 76] on input "The lack of information" at bounding box center [248, 66] width 23 height 23
radio input "true"
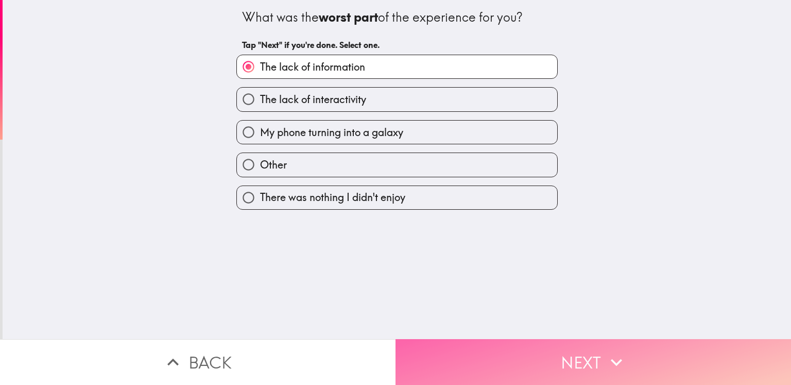
click at [466, 347] on button "Next" at bounding box center [594, 362] width 396 height 46
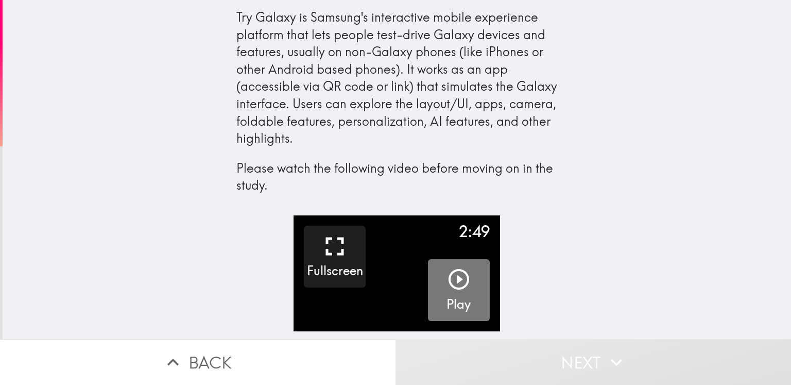
click at [455, 279] on icon "button" at bounding box center [459, 279] width 21 height 21
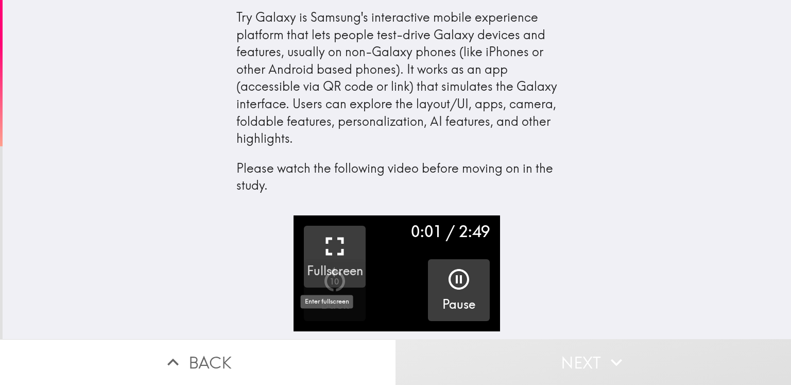
click at [336, 240] on icon "button" at bounding box center [335, 246] width 18 height 18
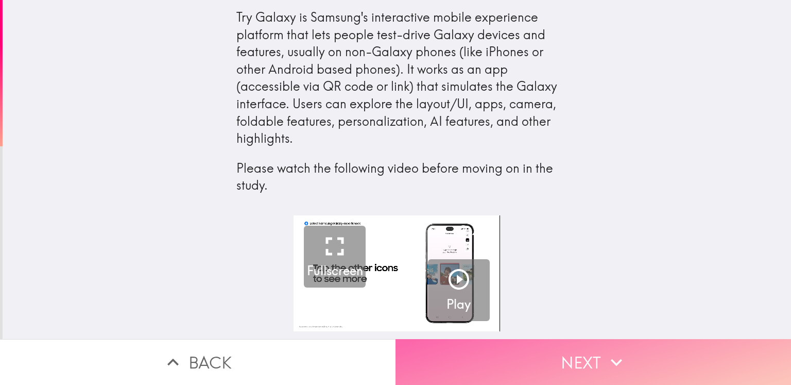
click at [550, 350] on button "Next" at bounding box center [594, 362] width 396 height 46
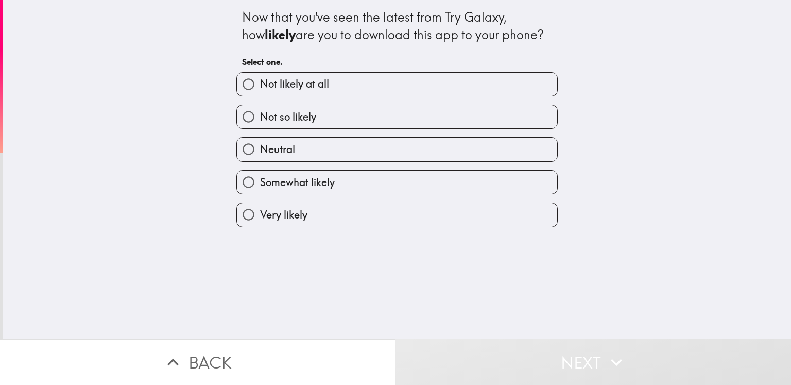
click at [340, 205] on label "Very likely" at bounding box center [397, 214] width 320 height 23
click at [260, 205] on input "Very likely" at bounding box center [248, 214] width 23 height 23
radio input "true"
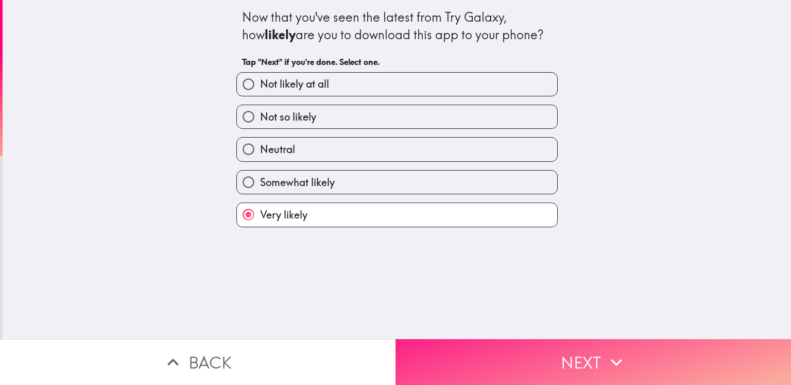
click at [508, 370] on button "Next" at bounding box center [594, 362] width 396 height 46
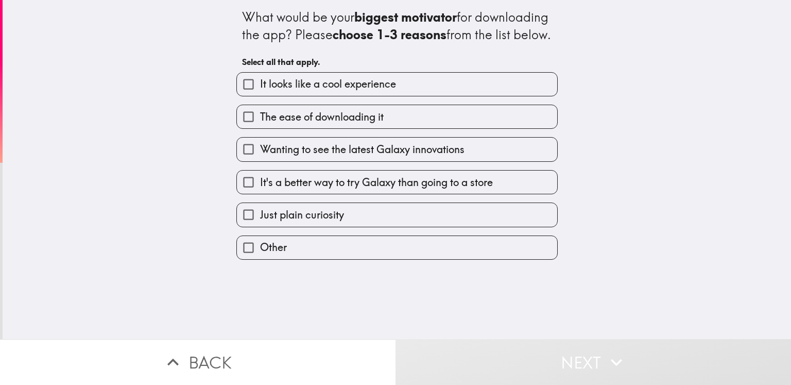
click at [364, 91] on span "It looks like a cool experience" at bounding box center [328, 84] width 136 height 14
click at [260, 96] on input "It looks like a cool experience" at bounding box center [248, 84] width 23 height 23
checkbox input "true"
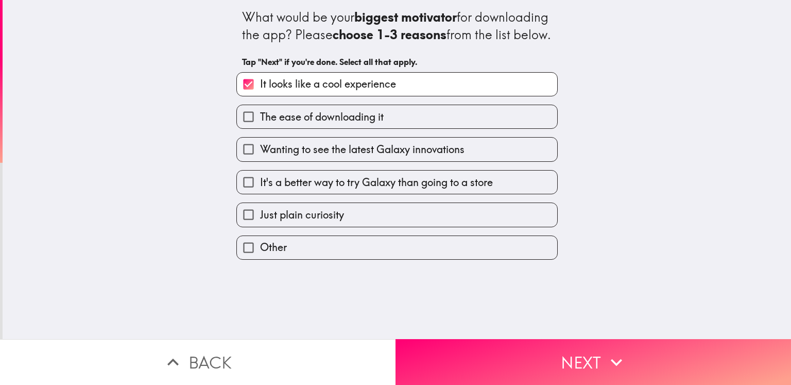
click at [374, 121] on div "The ease of downloading it" at bounding box center [393, 112] width 330 height 32
click at [389, 128] on label "The ease of downloading it" at bounding box center [397, 116] width 320 height 23
click at [260, 128] on input "The ease of downloading it" at bounding box center [248, 116] width 23 height 23
checkbox input "true"
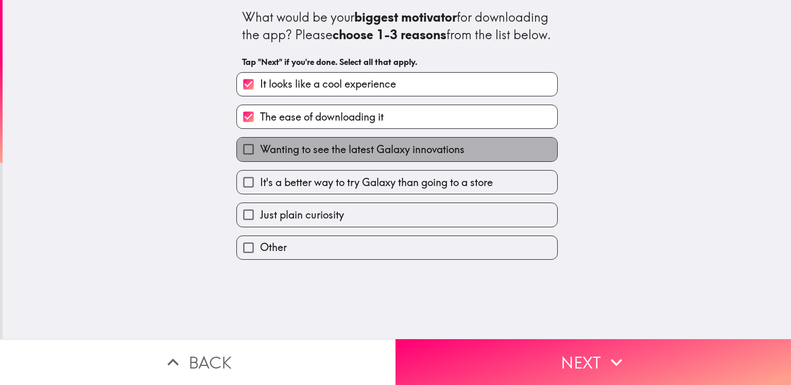
click at [387, 157] on span "Wanting to see the latest Galaxy innovations" at bounding box center [362, 149] width 205 height 14
click at [260, 161] on input "Wanting to see the latest Galaxy innovations" at bounding box center [248, 149] width 23 height 23
checkbox input "true"
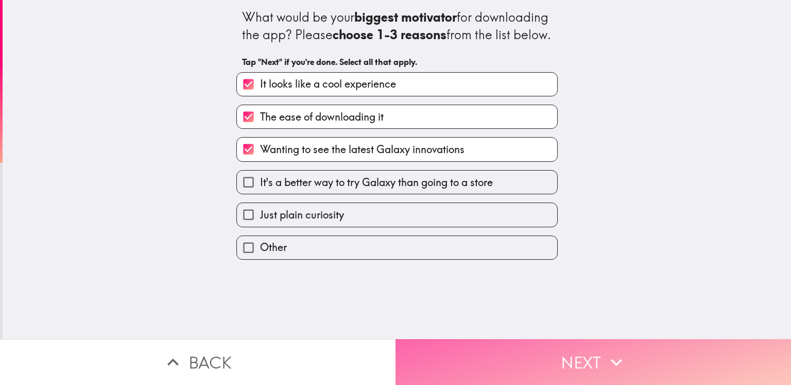
click at [501, 355] on button "Next" at bounding box center [594, 362] width 396 height 46
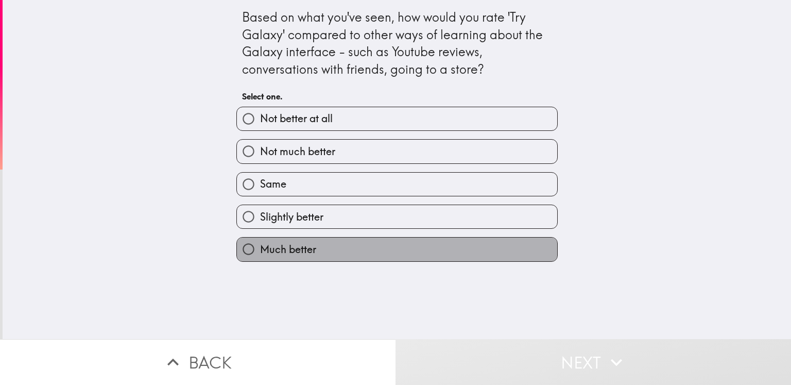
drag, startPoint x: 314, startPoint y: 248, endPoint x: 331, endPoint y: 257, distance: 19.1
click at [314, 248] on label "Much better" at bounding box center [397, 248] width 320 height 23
click at [260, 248] on input "Much better" at bounding box center [248, 248] width 23 height 23
radio input "true"
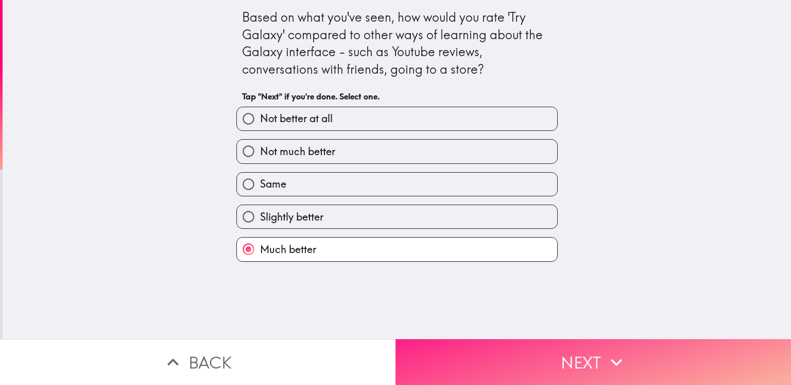
click at [470, 369] on button "Next" at bounding box center [594, 362] width 396 height 46
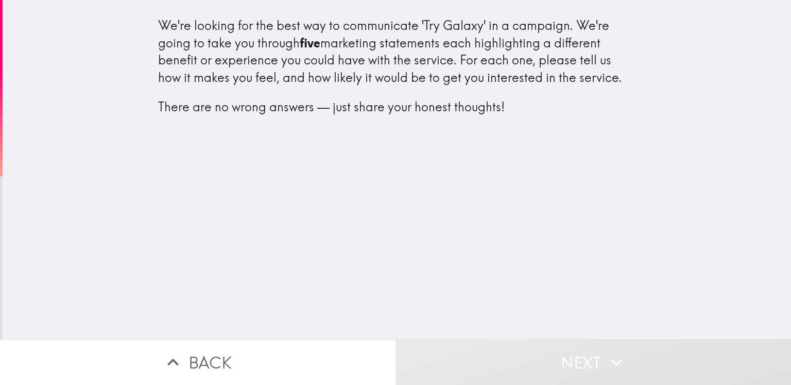
click at [320, 190] on div "We're looking for the best way to communicate 'Try Galaxy' in a campaign. We're…" at bounding box center [397, 169] width 789 height 339
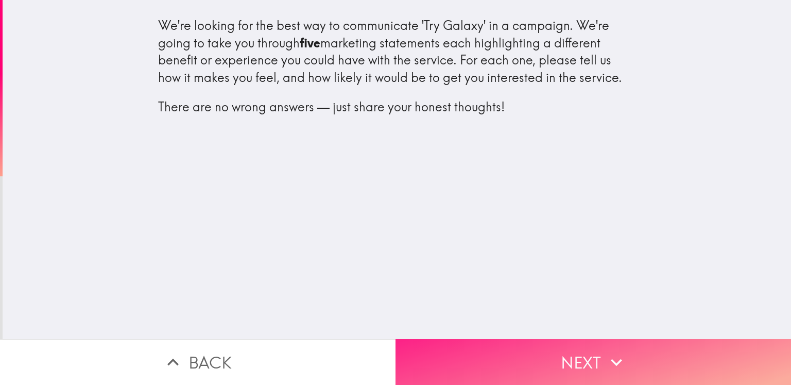
drag, startPoint x: 495, startPoint y: 351, endPoint x: 493, endPoint y: 360, distance: 9.0
click at [495, 353] on button "Next" at bounding box center [594, 362] width 396 height 46
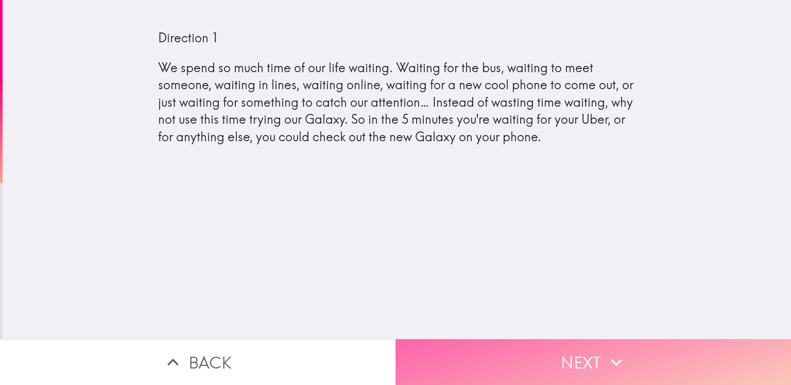
click at [504, 359] on button "Next" at bounding box center [594, 362] width 396 height 46
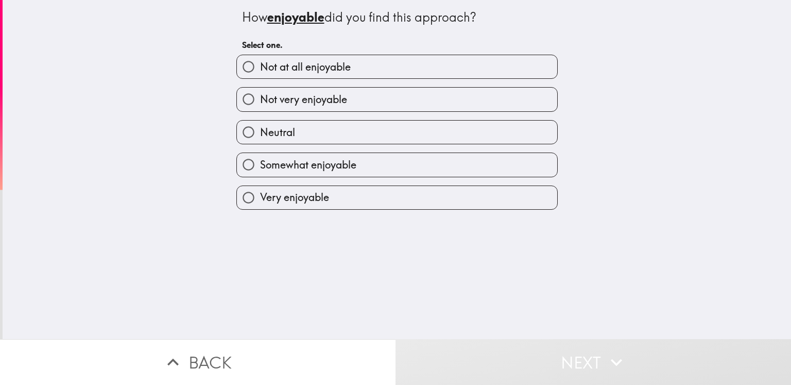
click at [305, 190] on span "Very enjoyable" at bounding box center [294, 197] width 69 height 14
click at [260, 190] on input "Very enjoyable" at bounding box center [248, 197] width 23 height 23
radio input "true"
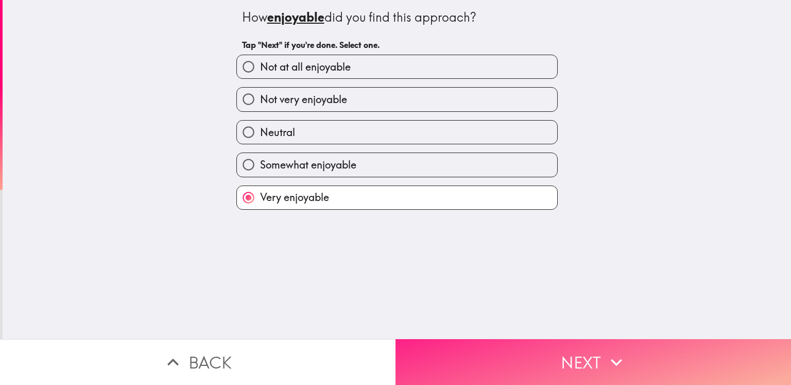
click at [473, 357] on button "Next" at bounding box center [594, 362] width 396 height 46
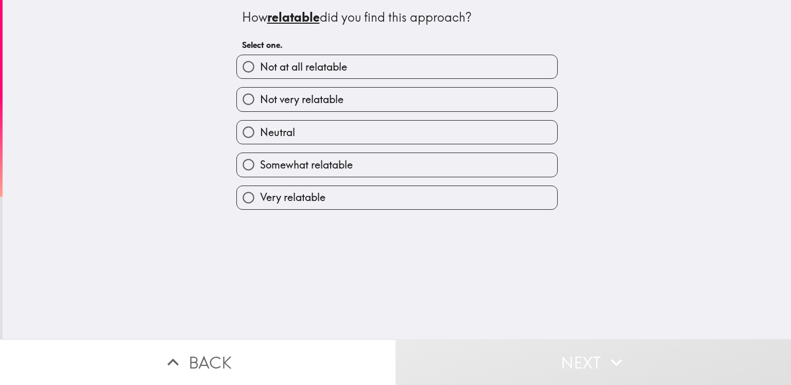
click at [287, 175] on label "Somewhat relatable" at bounding box center [397, 164] width 320 height 23
click at [260, 175] on input "Somewhat relatable" at bounding box center [248, 164] width 23 height 23
radio input "true"
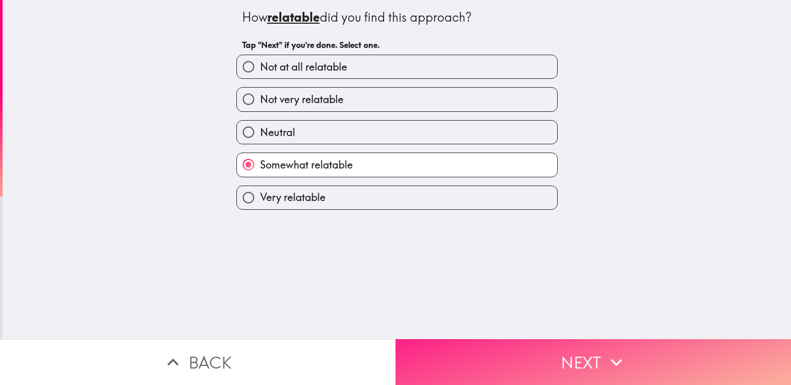
click at [463, 357] on button "Next" at bounding box center [594, 362] width 396 height 46
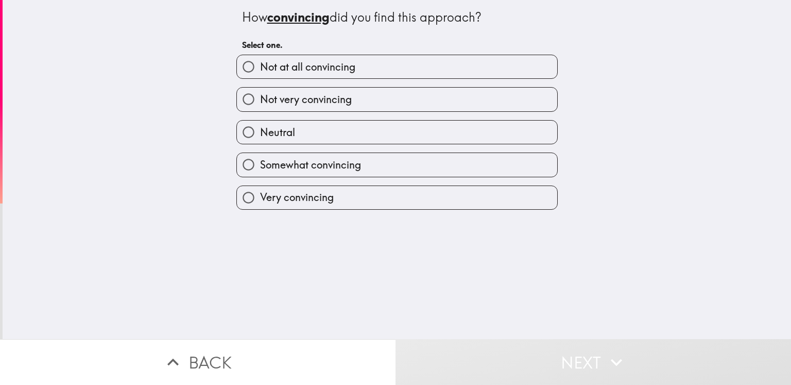
click at [277, 169] on span "Somewhat convincing" at bounding box center [310, 165] width 101 height 14
click at [260, 169] on input "Somewhat convincing" at bounding box center [248, 164] width 23 height 23
radio input "true"
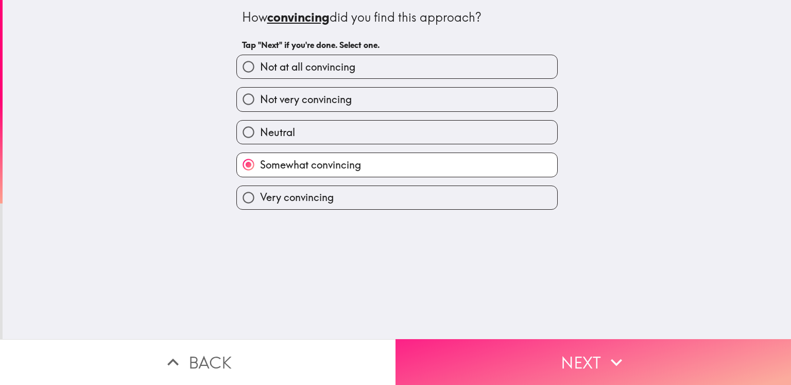
click at [437, 355] on button "Next" at bounding box center [594, 362] width 396 height 46
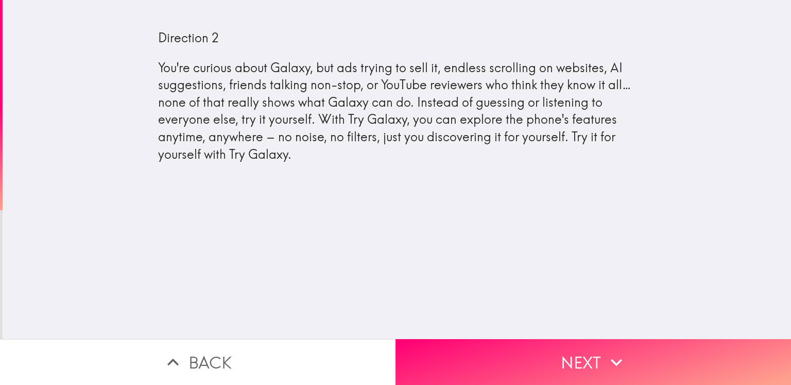
click at [251, 73] on div "Direction 2 You're curious about Galaxy, but ads trying to sell it, endless scr…" at bounding box center [397, 95] width 478 height 133
click at [247, 83] on div "Direction 2 You're curious about Galaxy, but ads trying to sell it, endless scr…" at bounding box center [397, 95] width 478 height 133
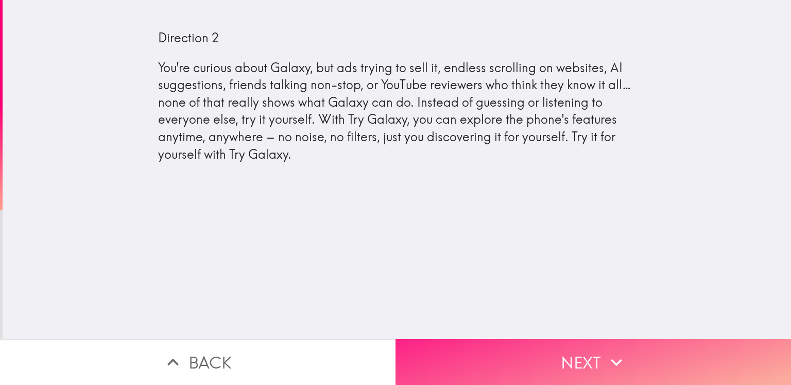
click at [521, 362] on button "Next" at bounding box center [594, 362] width 396 height 46
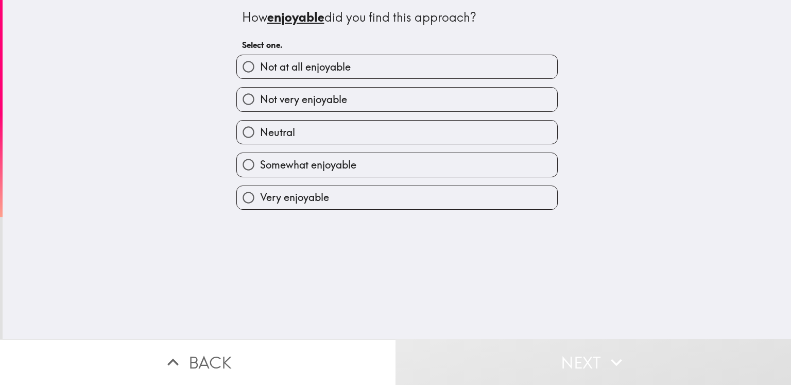
click at [319, 188] on label "Very enjoyable" at bounding box center [397, 197] width 320 height 23
click at [260, 188] on input "Very enjoyable" at bounding box center [248, 197] width 23 height 23
radio input "true"
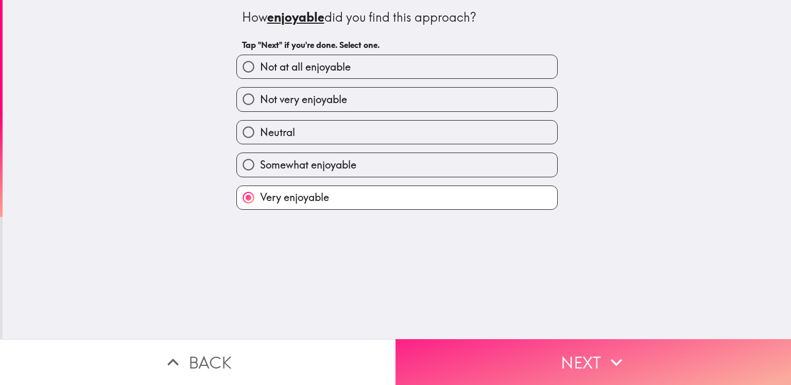
click at [474, 359] on button "Next" at bounding box center [594, 362] width 396 height 46
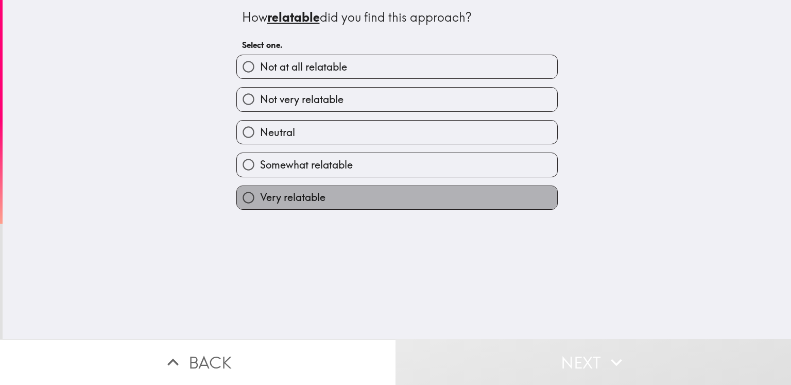
drag, startPoint x: 325, startPoint y: 191, endPoint x: 344, endPoint y: 235, distance: 48.9
click at [325, 190] on label "Very relatable" at bounding box center [397, 197] width 320 height 23
click at [260, 190] on input "Very relatable" at bounding box center [248, 197] width 23 height 23
radio input "true"
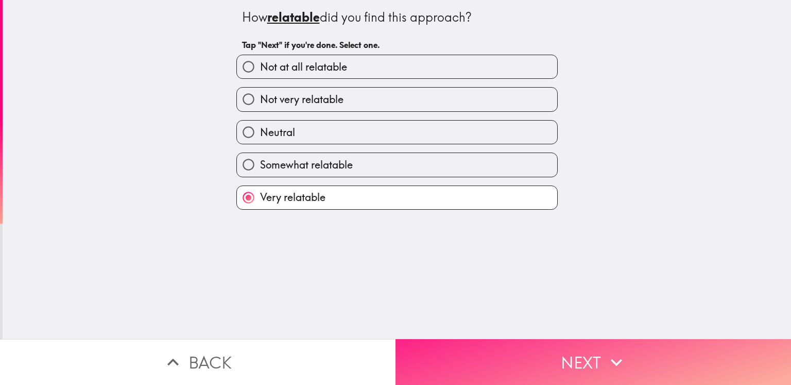
click at [434, 344] on button "Next" at bounding box center [594, 362] width 396 height 46
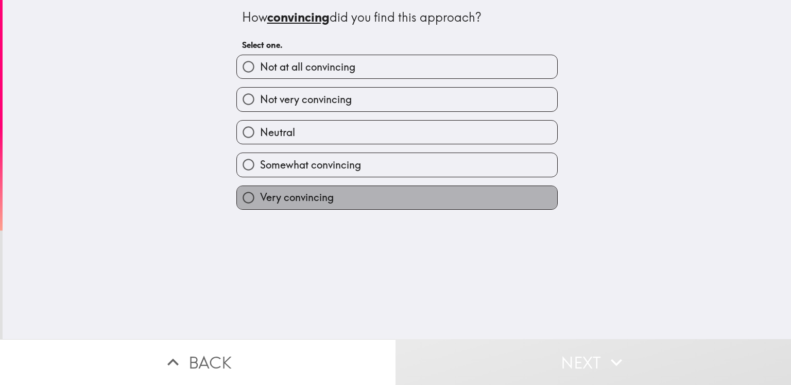
click at [353, 201] on label "Very convincing" at bounding box center [397, 197] width 320 height 23
click at [260, 201] on input "Very convincing" at bounding box center [248, 197] width 23 height 23
radio input "true"
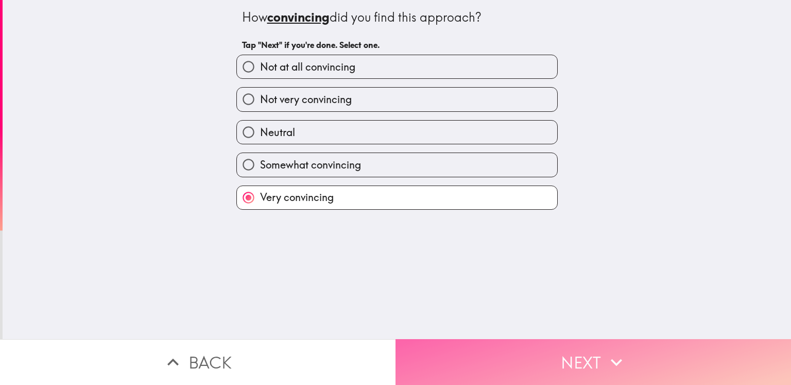
click at [465, 351] on button "Next" at bounding box center [594, 362] width 396 height 46
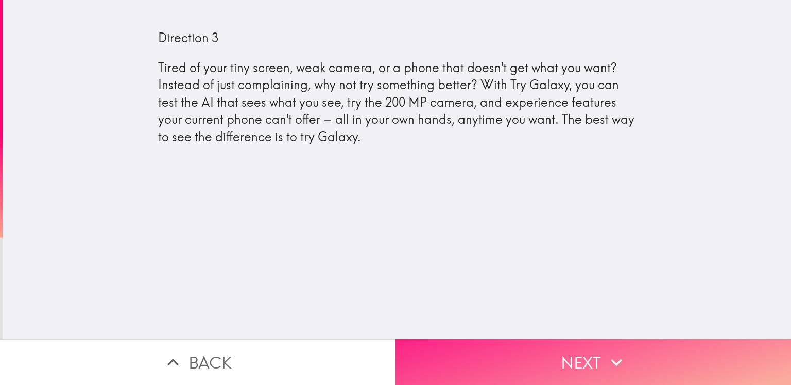
click at [462, 342] on button "Next" at bounding box center [594, 362] width 396 height 46
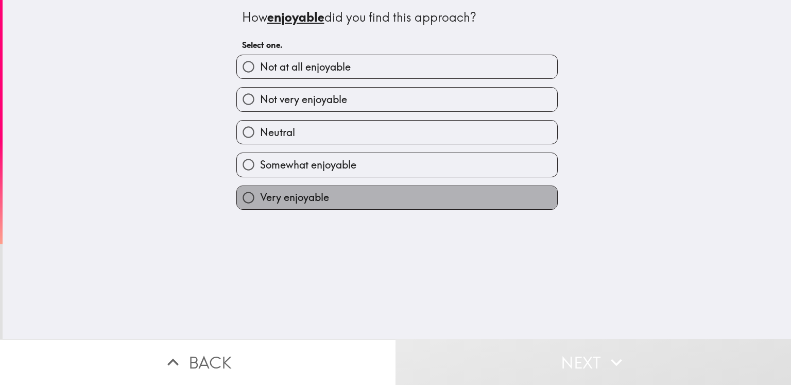
click at [342, 200] on label "Very enjoyable" at bounding box center [397, 197] width 320 height 23
click at [260, 200] on input "Very enjoyable" at bounding box center [248, 197] width 23 height 23
radio input "true"
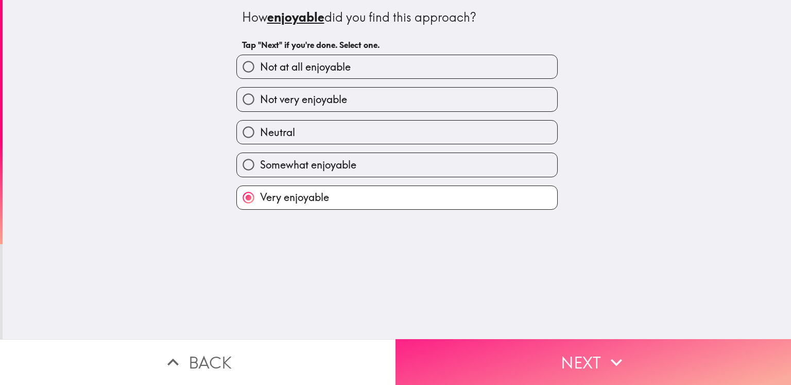
click at [471, 364] on button "Next" at bounding box center [594, 362] width 396 height 46
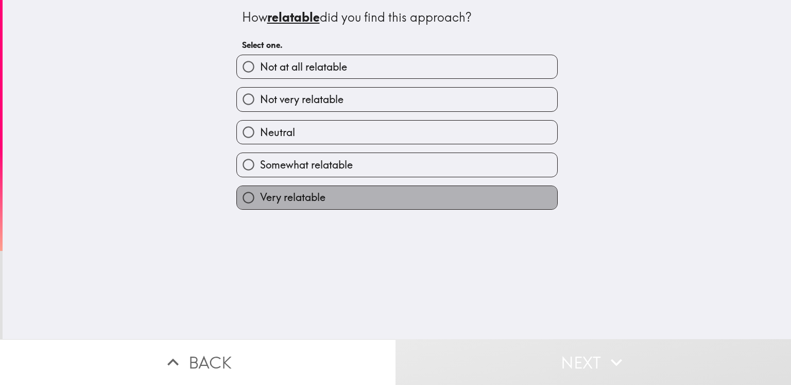
click at [330, 198] on label "Very relatable" at bounding box center [397, 197] width 320 height 23
click at [260, 198] on input "Very relatable" at bounding box center [248, 197] width 23 height 23
radio input "true"
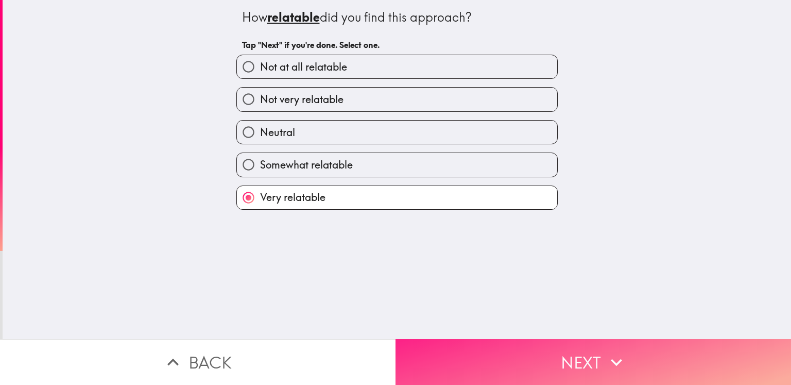
click at [466, 353] on button "Next" at bounding box center [594, 362] width 396 height 46
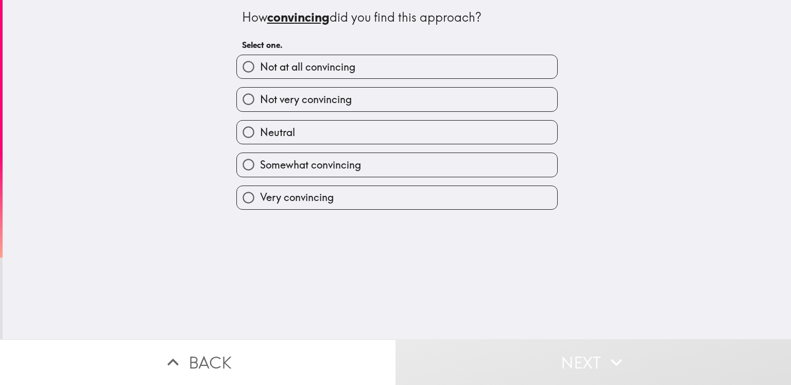
click at [352, 194] on label "Very convincing" at bounding box center [397, 197] width 320 height 23
click at [260, 194] on input "Very convincing" at bounding box center [248, 197] width 23 height 23
radio input "true"
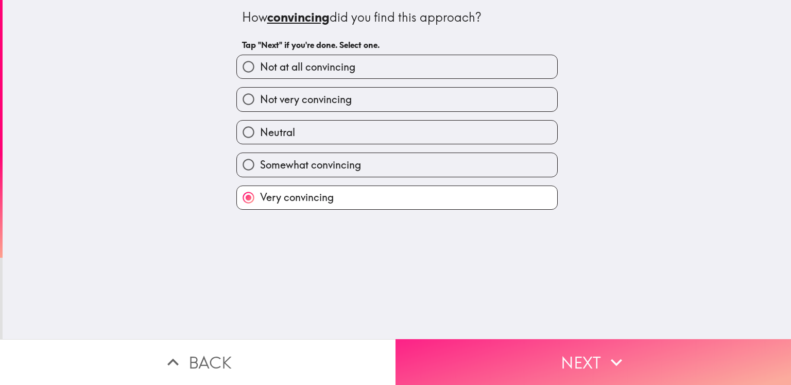
click at [470, 339] on button "Next" at bounding box center [594, 362] width 396 height 46
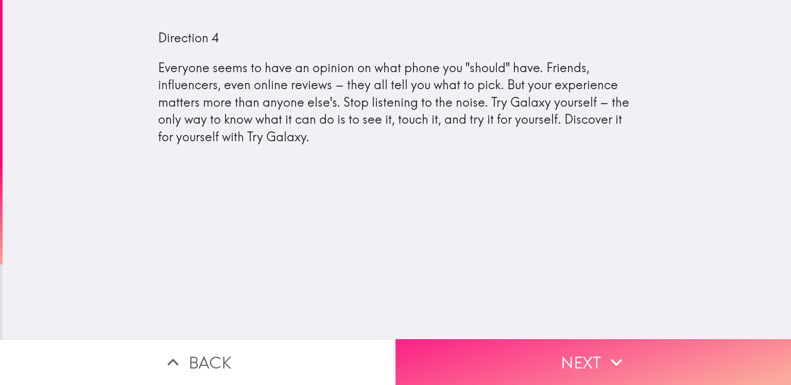
click at [572, 344] on button "Next" at bounding box center [594, 362] width 396 height 46
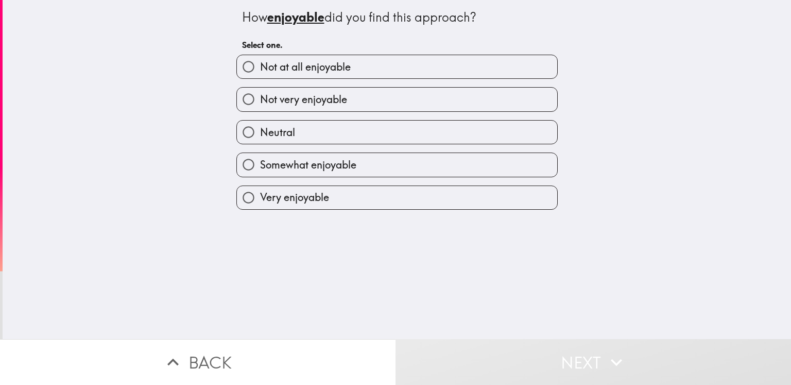
click at [319, 168] on span "Somewhat enjoyable" at bounding box center [308, 165] width 96 height 14
click at [260, 168] on input "Somewhat enjoyable" at bounding box center [248, 164] width 23 height 23
radio input "true"
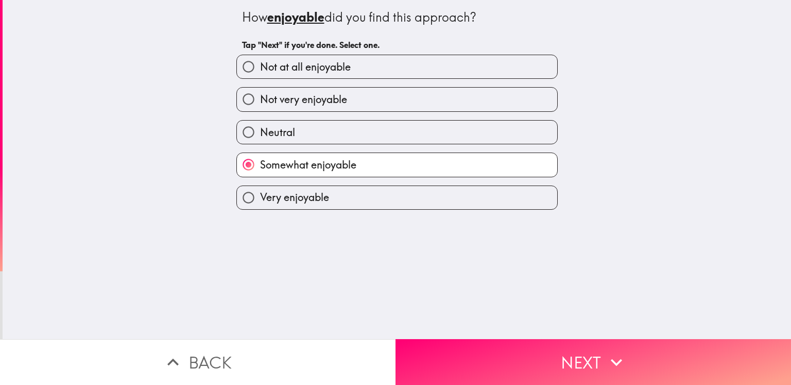
click at [319, 191] on span "Very enjoyable" at bounding box center [294, 197] width 69 height 14
click at [260, 191] on input "Very enjoyable" at bounding box center [248, 197] width 23 height 23
radio input "true"
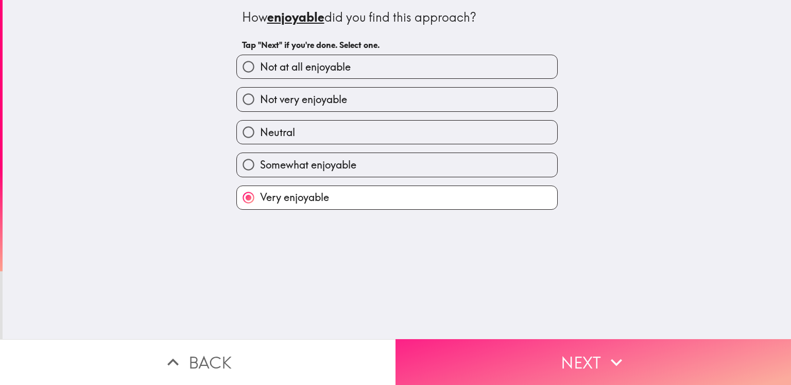
click at [492, 370] on button "Next" at bounding box center [594, 362] width 396 height 46
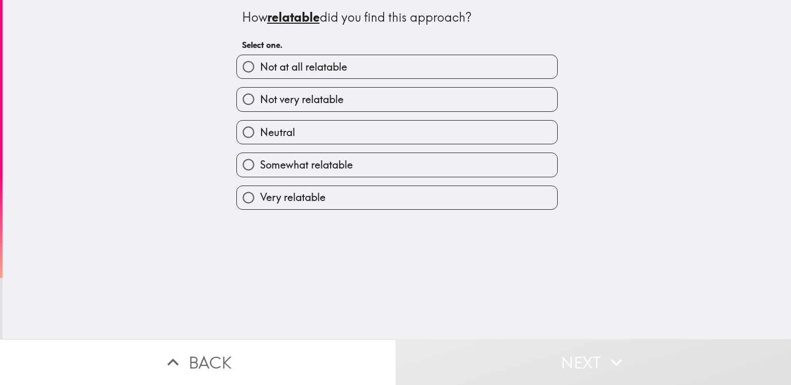
click at [332, 197] on label "Very relatable" at bounding box center [397, 197] width 320 height 23
click at [260, 197] on input "Very relatable" at bounding box center [248, 197] width 23 height 23
radio input "true"
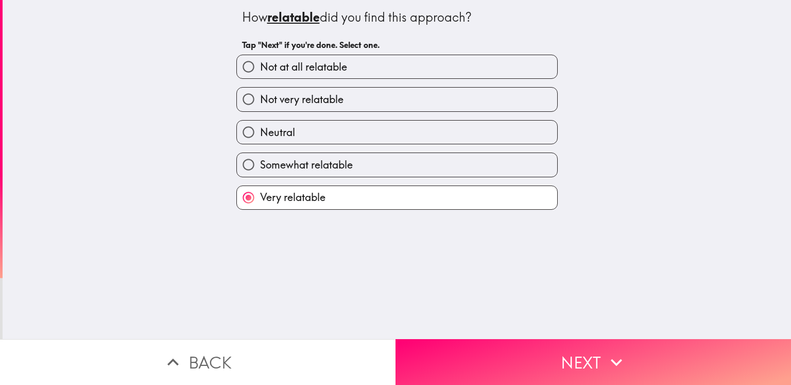
drag, startPoint x: 482, startPoint y: 365, endPoint x: 418, endPoint y: 321, distance: 77.0
click at [481, 364] on button "Next" at bounding box center [594, 362] width 396 height 46
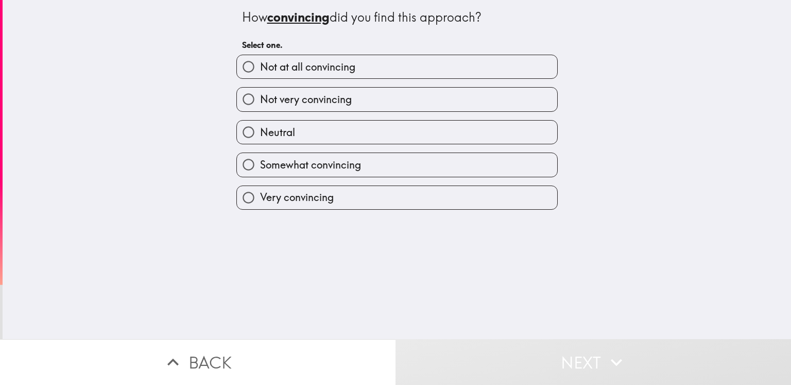
click at [309, 190] on span "Very convincing" at bounding box center [297, 197] width 74 height 14
click at [260, 190] on input "Very convincing" at bounding box center [248, 197] width 23 height 23
radio input "true"
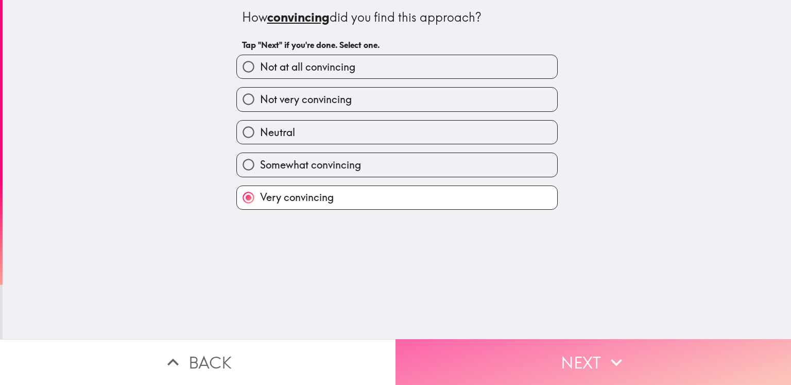
click at [474, 351] on button "Next" at bounding box center [594, 362] width 396 height 46
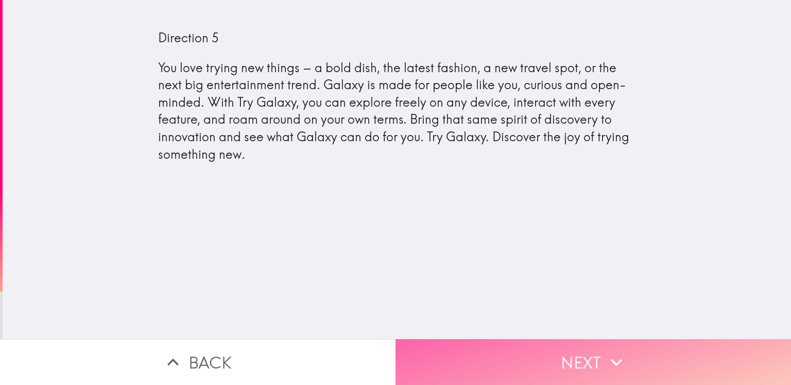
click at [487, 355] on button "Next" at bounding box center [594, 362] width 396 height 46
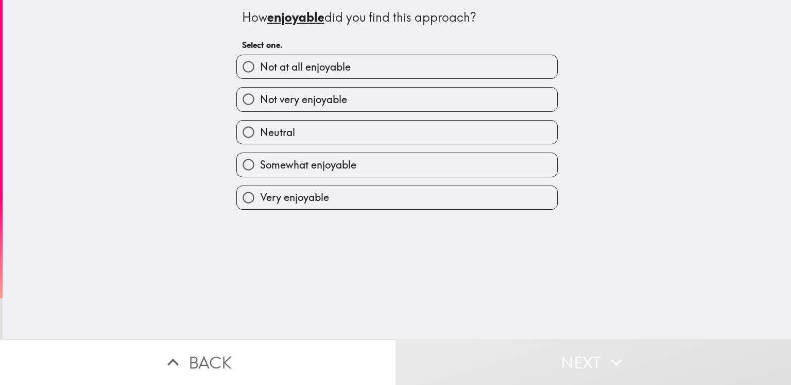
drag, startPoint x: 284, startPoint y: 164, endPoint x: 310, endPoint y: 195, distance: 40.6
click at [284, 164] on span "Somewhat enjoyable" at bounding box center [308, 165] width 96 height 14
click at [260, 164] on input "Somewhat enjoyable" at bounding box center [248, 164] width 23 height 23
radio input "true"
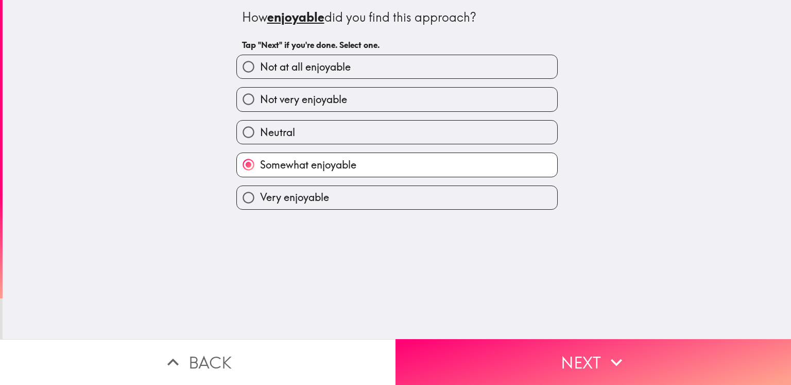
click at [312, 200] on span "Very enjoyable" at bounding box center [294, 197] width 69 height 14
click at [260, 200] on input "Very enjoyable" at bounding box center [248, 197] width 23 height 23
radio input "true"
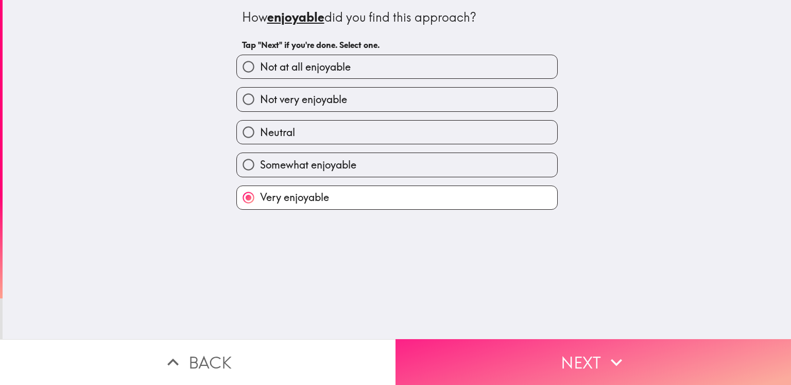
click at [505, 361] on button "Next" at bounding box center [594, 362] width 396 height 46
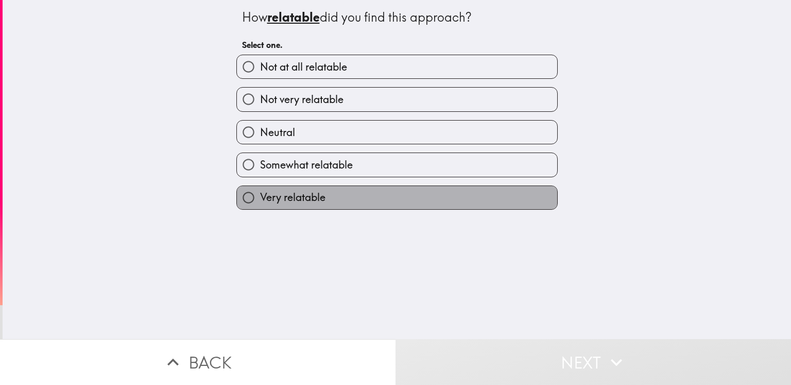
click at [331, 190] on label "Very relatable" at bounding box center [397, 197] width 320 height 23
click at [260, 190] on input "Very relatable" at bounding box center [248, 197] width 23 height 23
radio input "true"
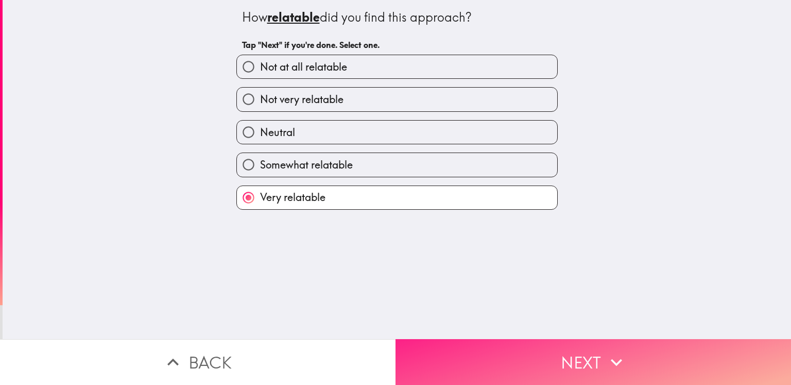
drag, startPoint x: 447, startPoint y: 351, endPoint x: 447, endPoint y: 345, distance: 5.7
click at [448, 350] on button "Next" at bounding box center [594, 362] width 396 height 46
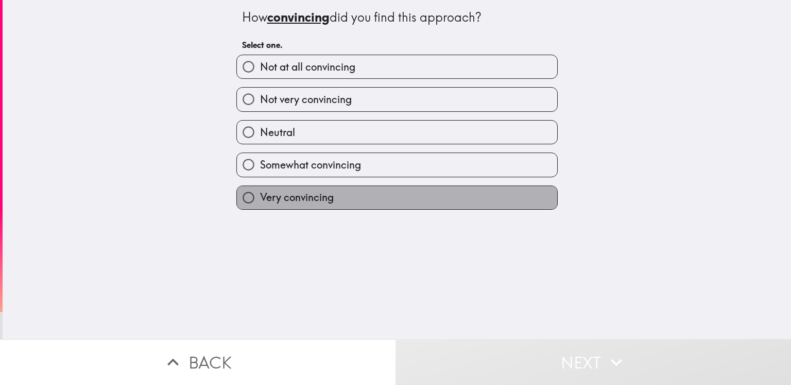
drag, startPoint x: 343, startPoint y: 198, endPoint x: 419, endPoint y: 365, distance: 183.3
click at [344, 198] on label "Very convincing" at bounding box center [397, 197] width 320 height 23
click at [260, 198] on input "Very convincing" at bounding box center [248, 197] width 23 height 23
radio input "true"
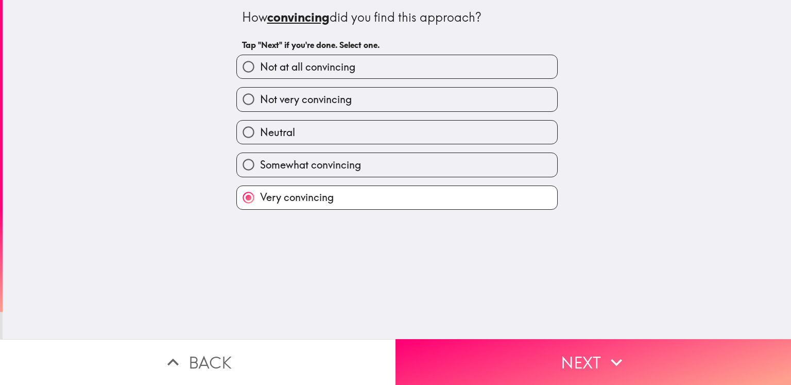
click at [450, 329] on div "How convincing did you find this approach? Tap "Next" if you're done. Select on…" at bounding box center [397, 169] width 789 height 339
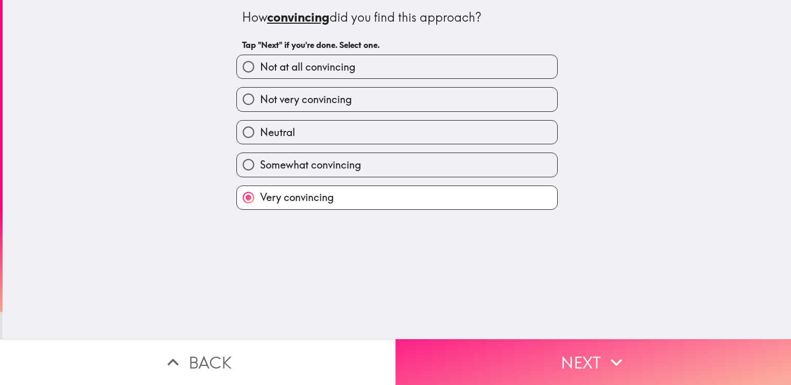
click at [447, 339] on button "Next" at bounding box center [594, 362] width 396 height 46
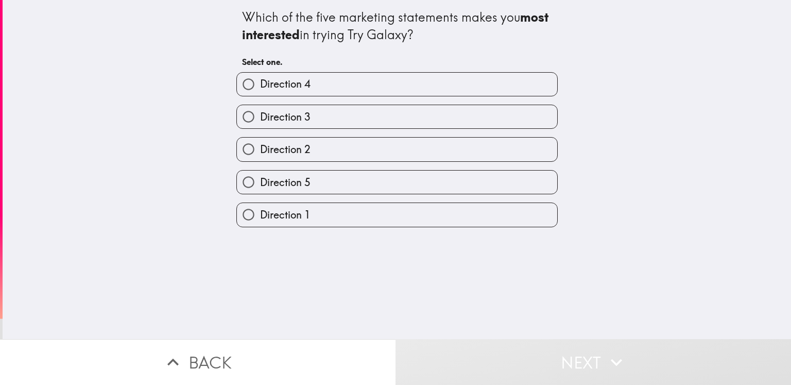
click at [361, 116] on label "Direction 3" at bounding box center [397, 116] width 320 height 23
click at [260, 116] on input "Direction 3" at bounding box center [248, 116] width 23 height 23
radio input "true"
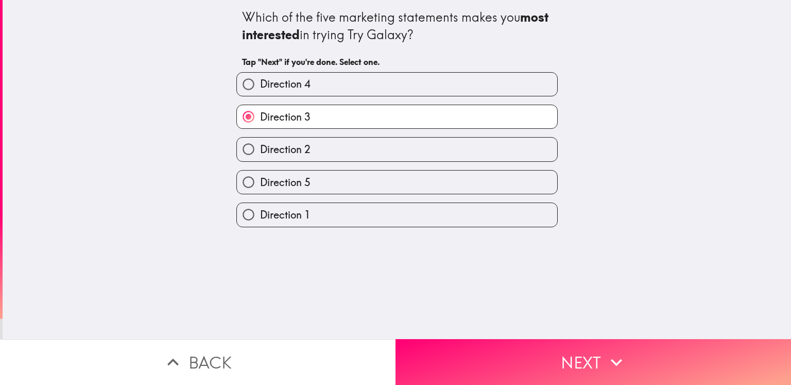
drag, startPoint x: 312, startPoint y: 89, endPoint x: 325, endPoint y: 110, distance: 24.7
click at [312, 89] on label "Direction 4" at bounding box center [397, 84] width 320 height 23
click at [260, 89] on input "Direction 4" at bounding box center [248, 84] width 23 height 23
radio input "true"
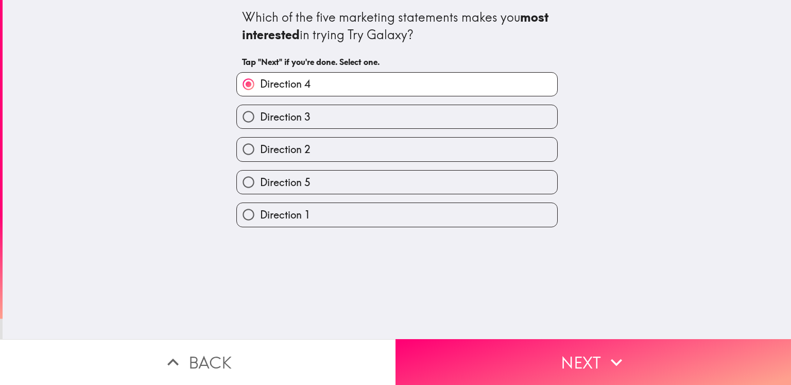
click at [320, 103] on div "Direction 3" at bounding box center [393, 112] width 330 height 32
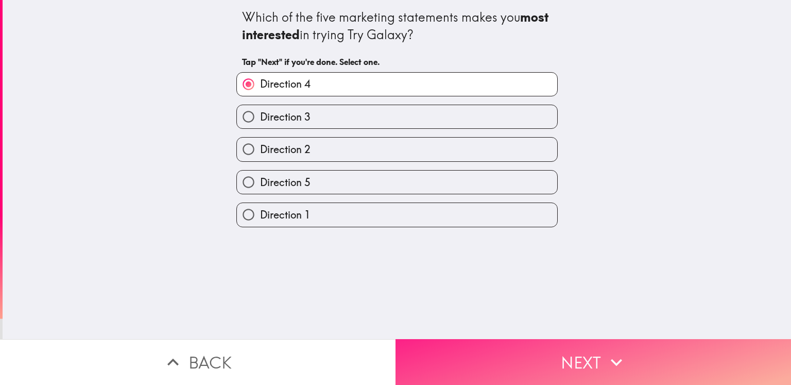
drag, startPoint x: 474, startPoint y: 361, endPoint x: 428, endPoint y: 335, distance: 52.6
click at [474, 362] on button "Next" at bounding box center [594, 362] width 396 height 46
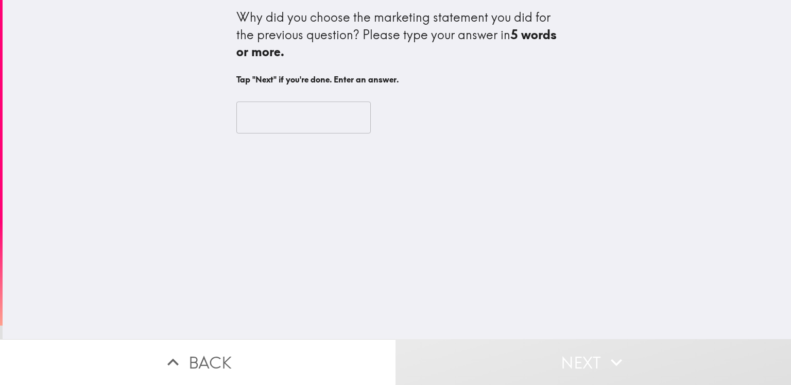
click at [293, 118] on input "text" at bounding box center [303, 117] width 134 height 32
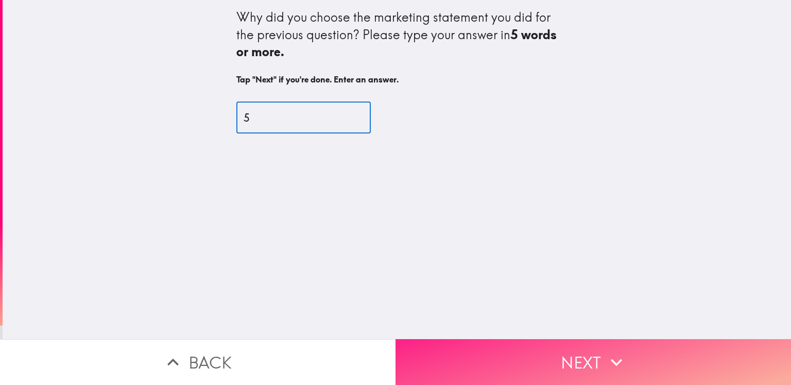
type input "5"
click at [533, 353] on button "Next" at bounding box center [594, 362] width 396 height 46
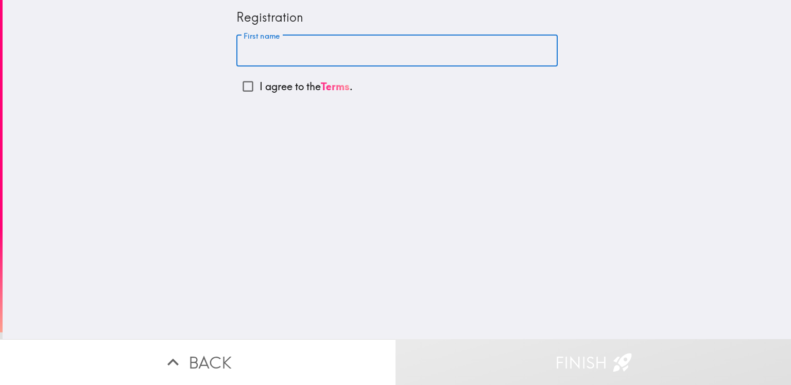
click at [286, 57] on input "First name" at bounding box center [396, 51] width 321 height 32
type input "s"
type input "[PERSON_NAME]"
click at [240, 85] on input "I agree to the Terms ." at bounding box center [247, 86] width 23 height 23
checkbox input "true"
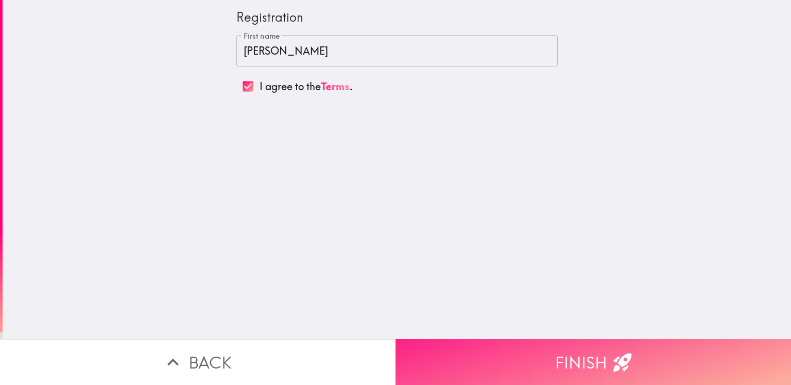
click at [566, 355] on button "Finish" at bounding box center [594, 362] width 396 height 46
